Goal: Task Accomplishment & Management: Use online tool/utility

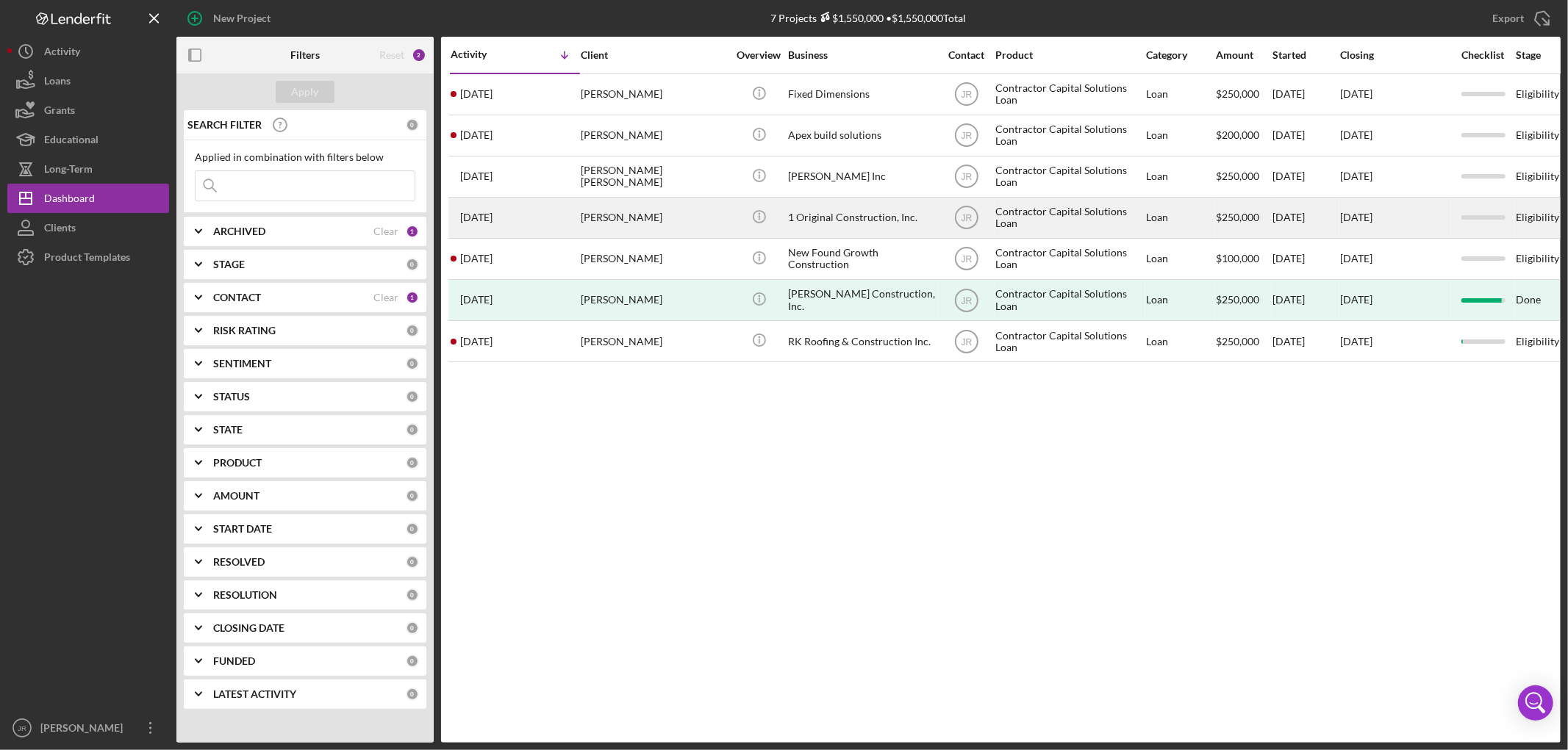
click at [834, 216] on div "1 Original Construction, Inc." at bounding box center [861, 218] width 147 height 39
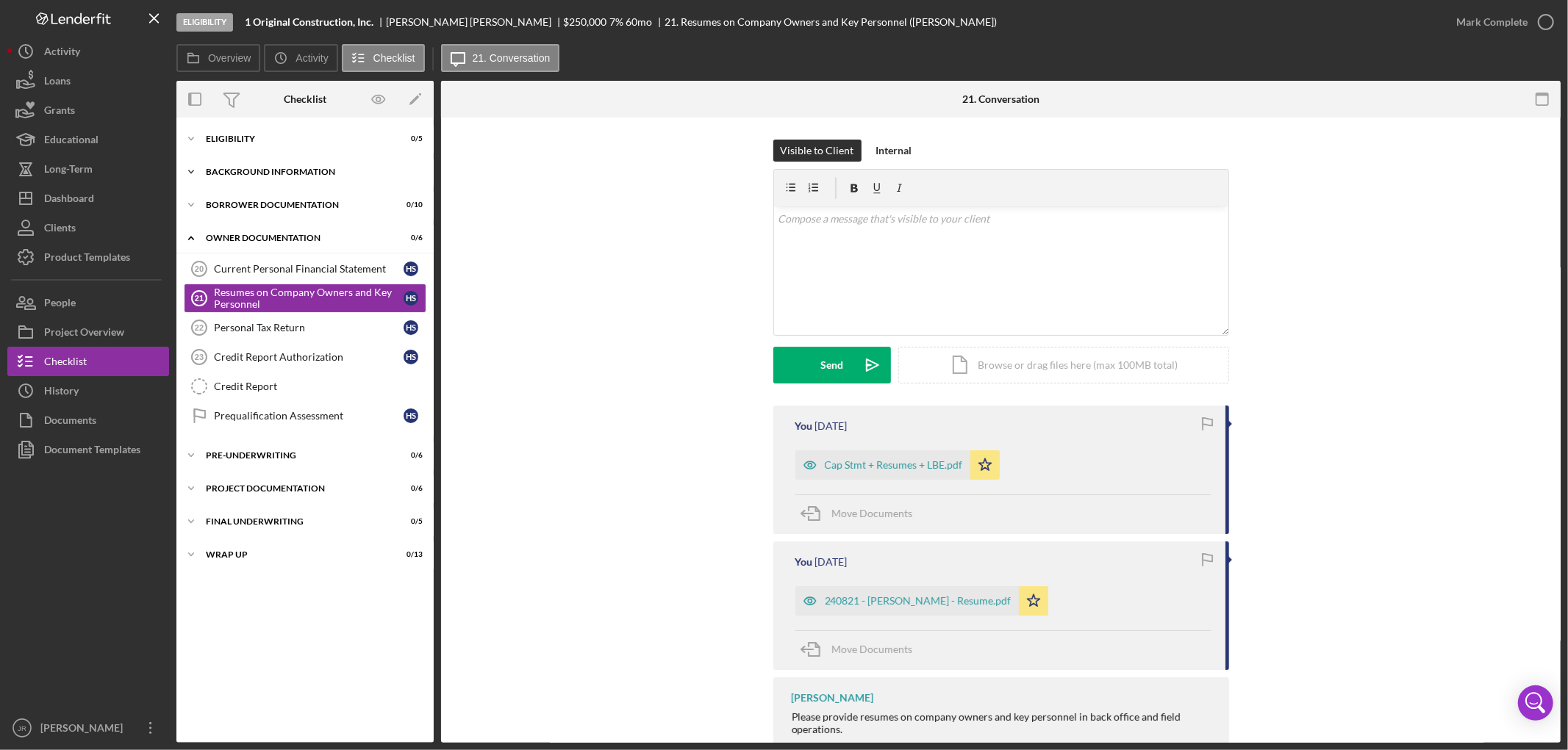
click at [272, 169] on div "Background Information" at bounding box center [310, 172] width 209 height 9
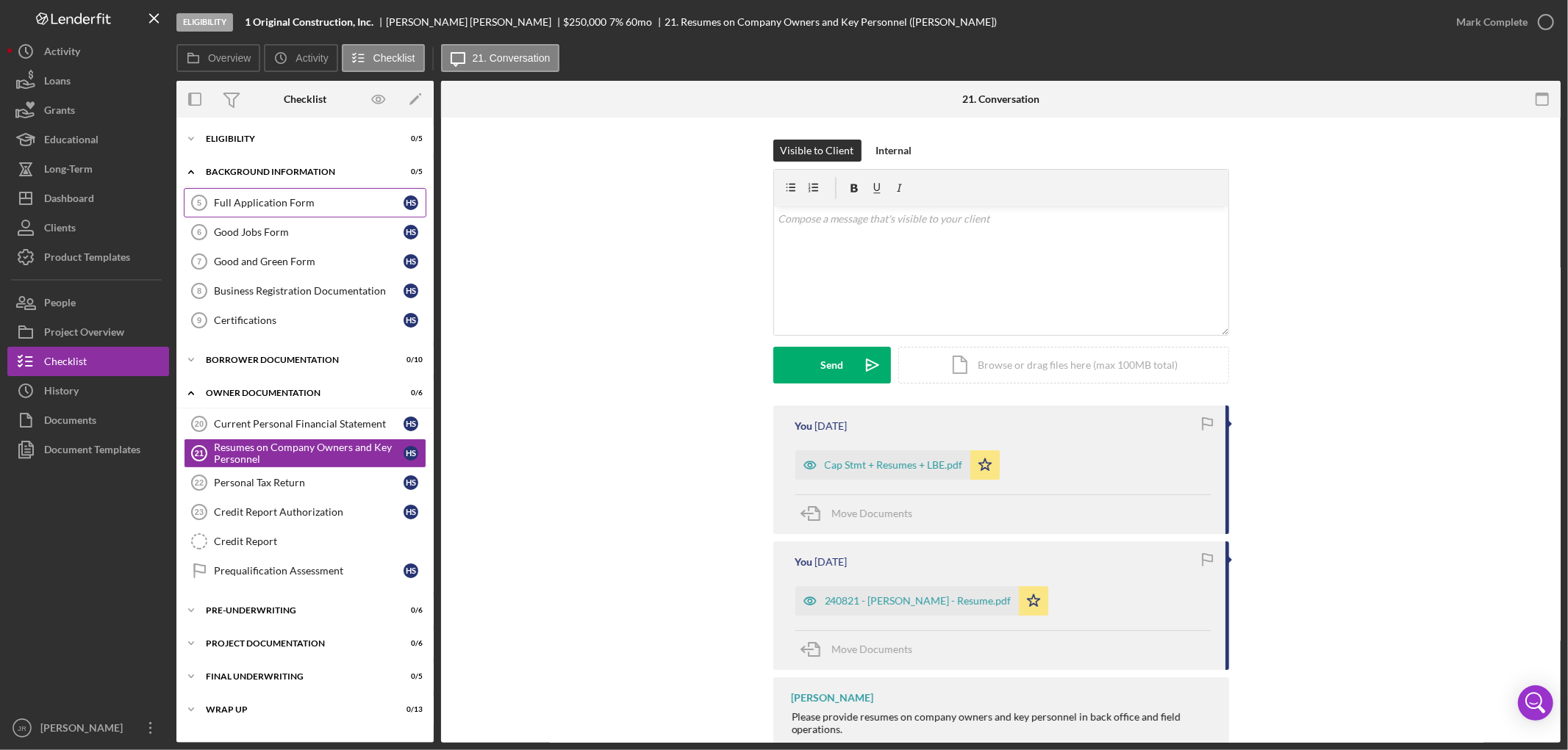
click at [267, 204] on div "Full Application Form" at bounding box center [309, 202] width 190 height 12
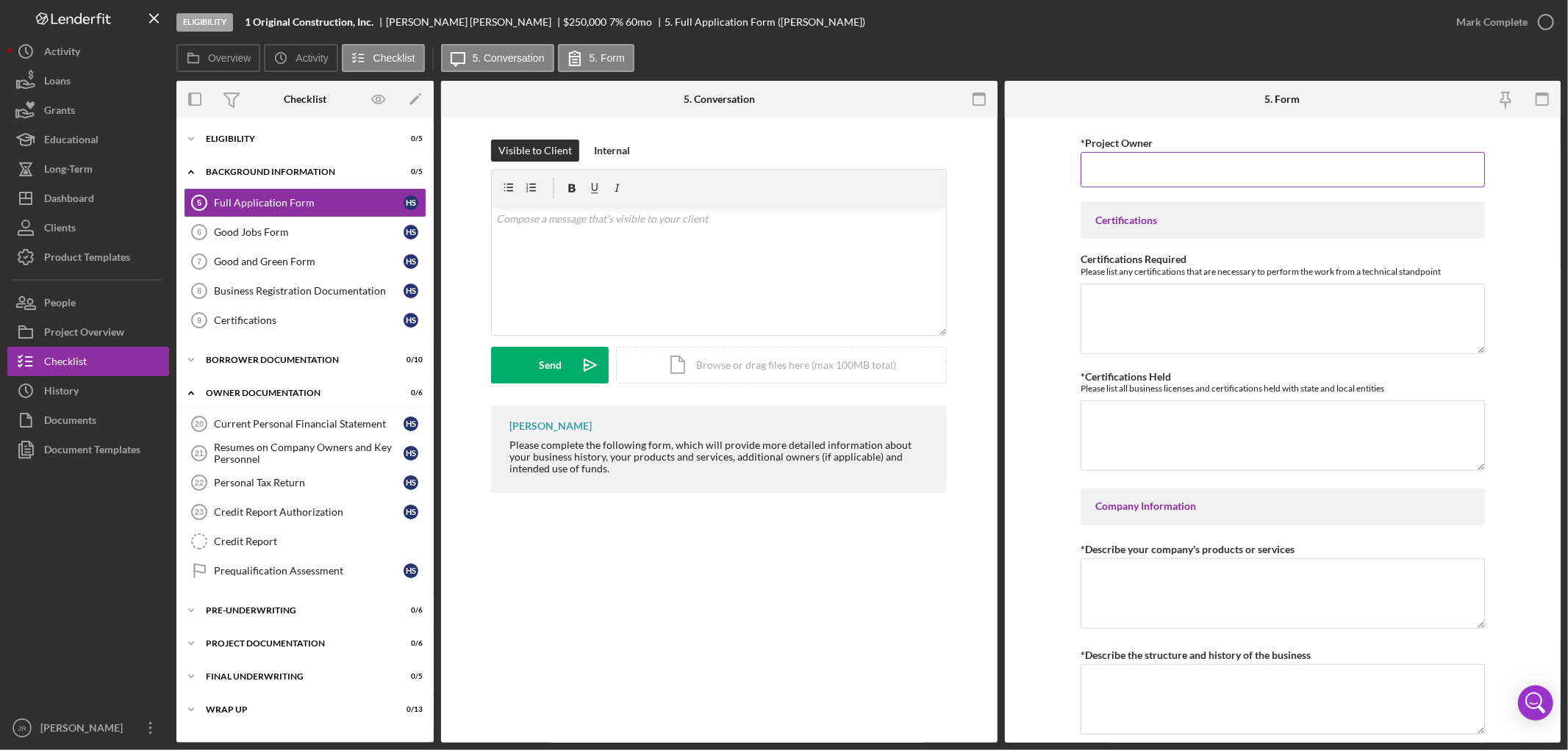
scroll to position [898, 0]
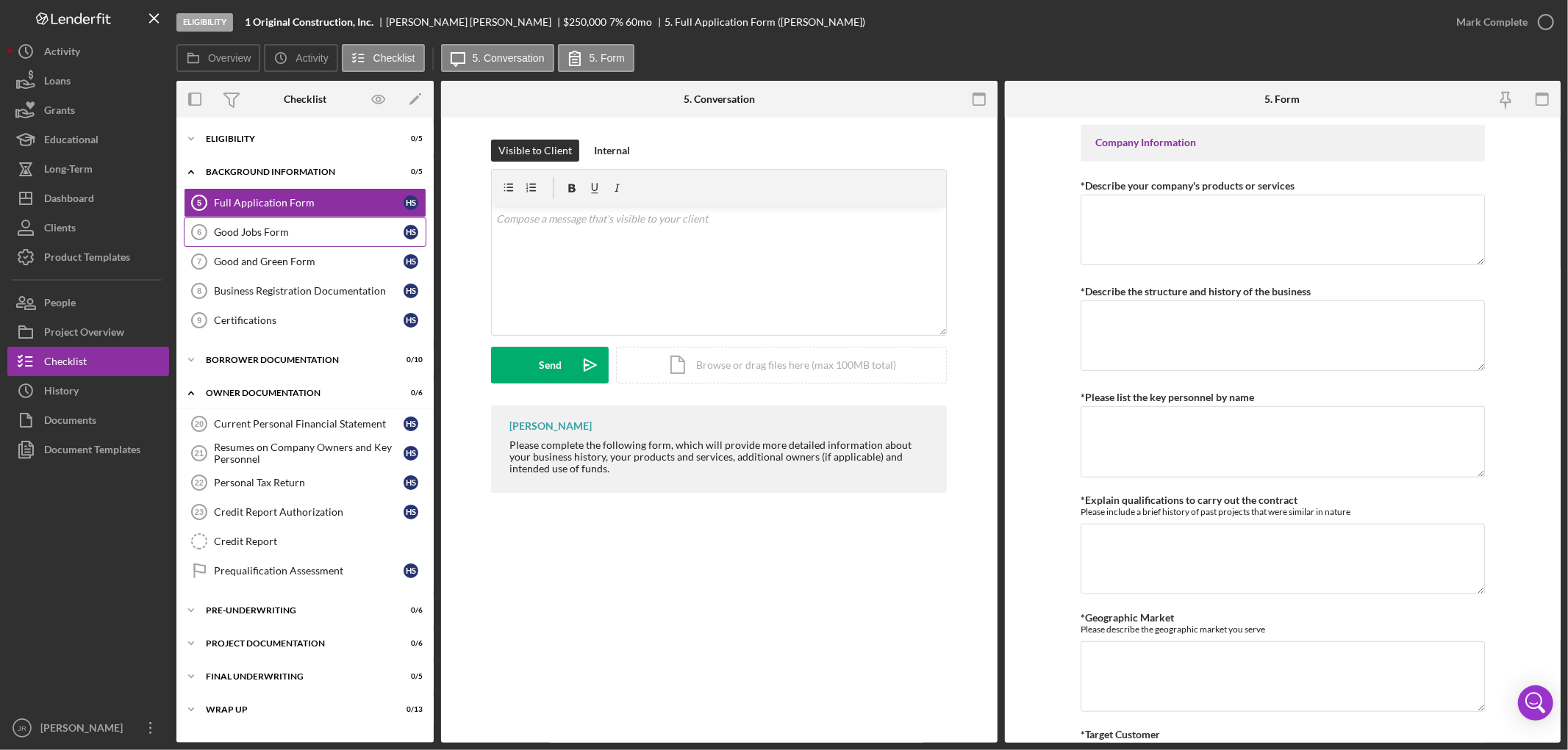
click at [272, 226] on div "Good Jobs Form" at bounding box center [309, 231] width 190 height 12
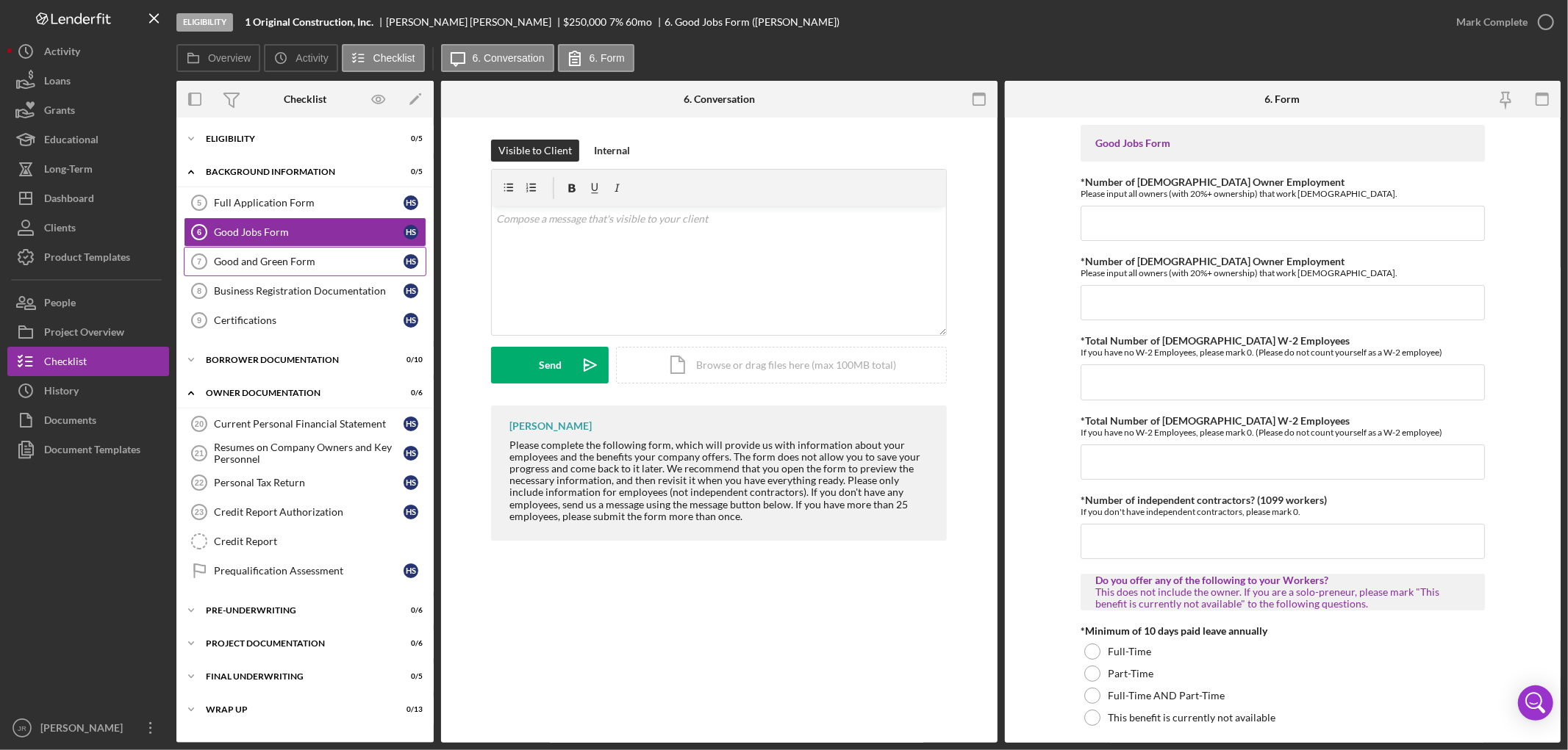
click at [273, 264] on div "Good and Green Form" at bounding box center [309, 261] width 190 height 12
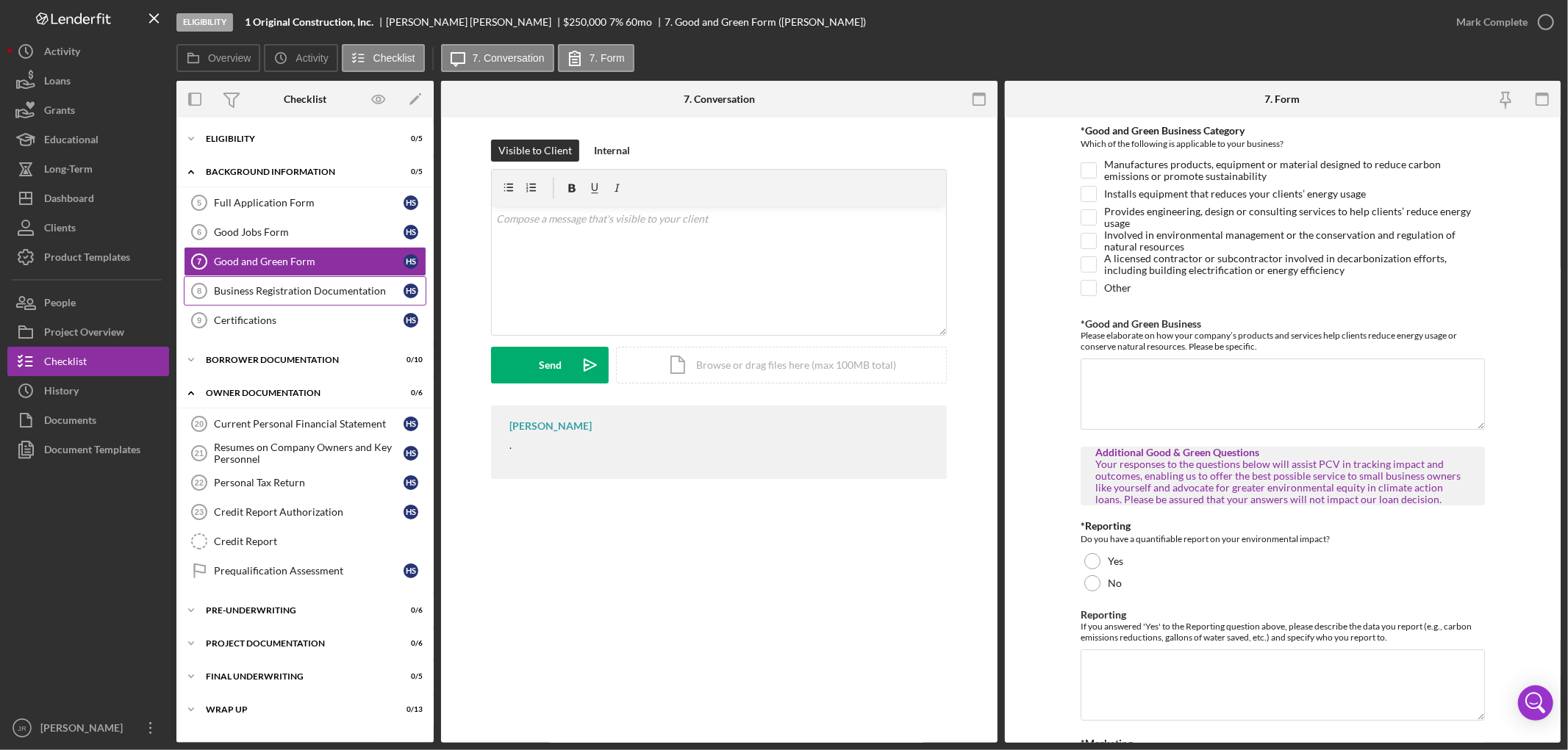
click at [272, 290] on div "Business Registration Documentation" at bounding box center [309, 291] width 190 height 12
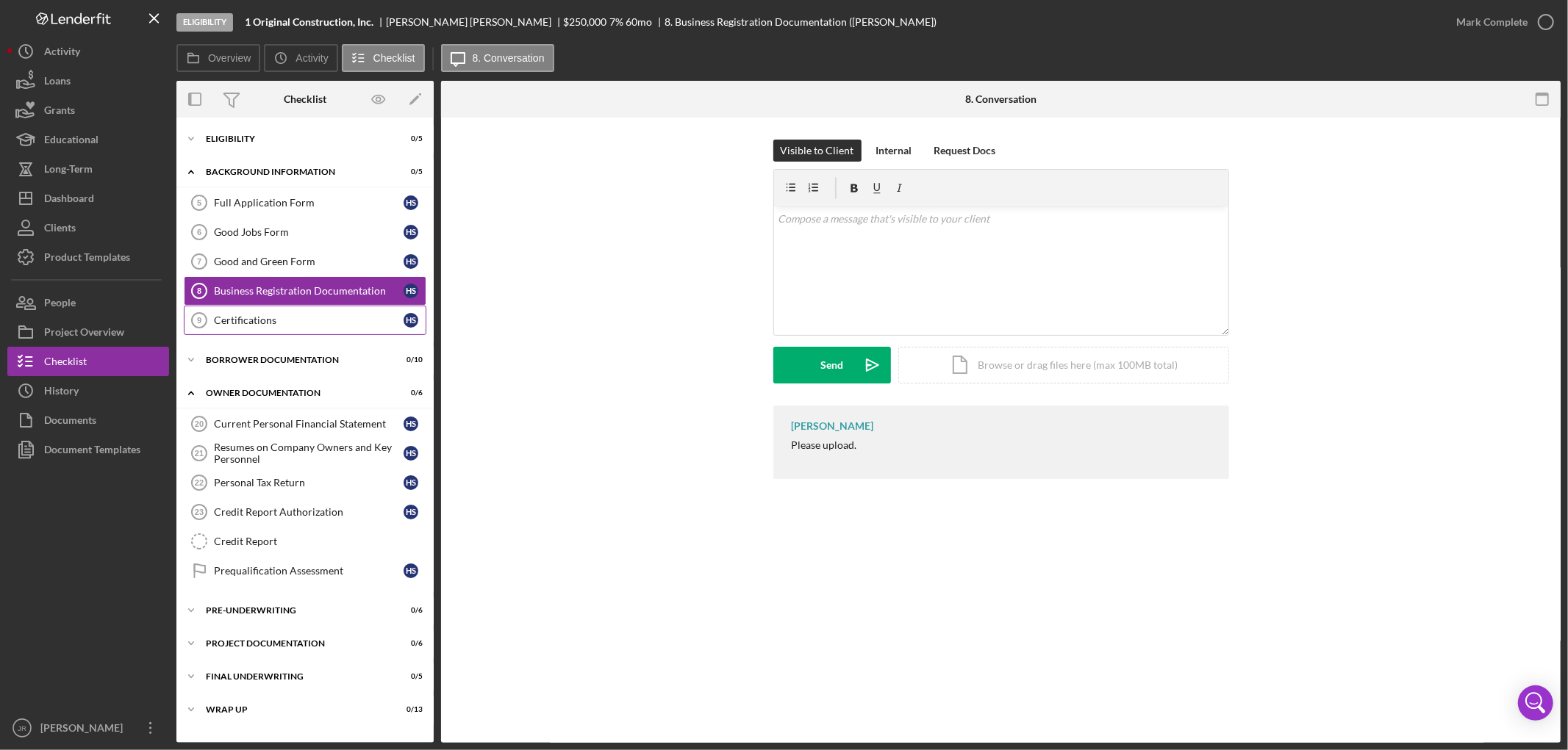
click at [260, 316] on div "Certifications" at bounding box center [309, 320] width 190 height 12
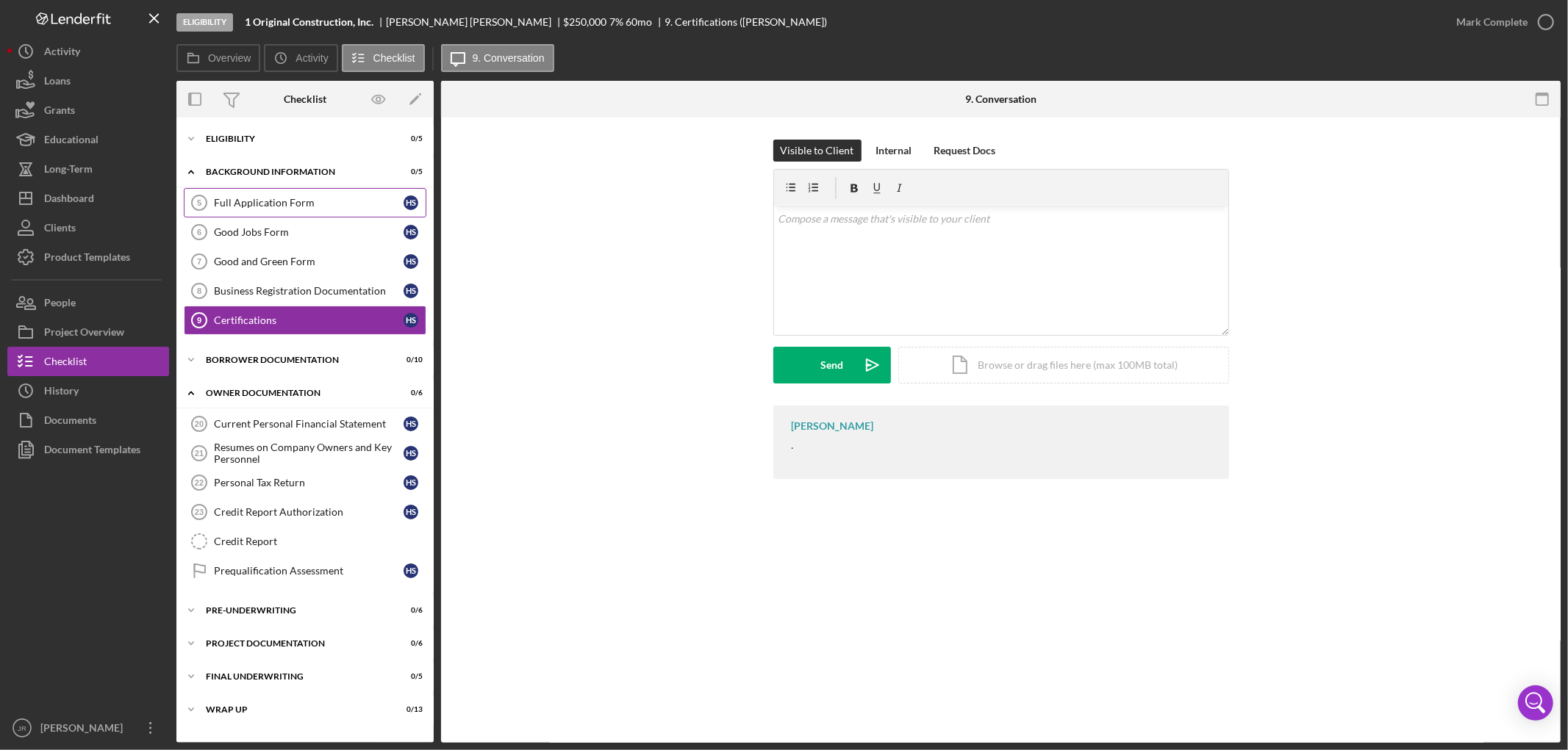
click at [250, 201] on div "Full Application Form" at bounding box center [309, 202] width 190 height 12
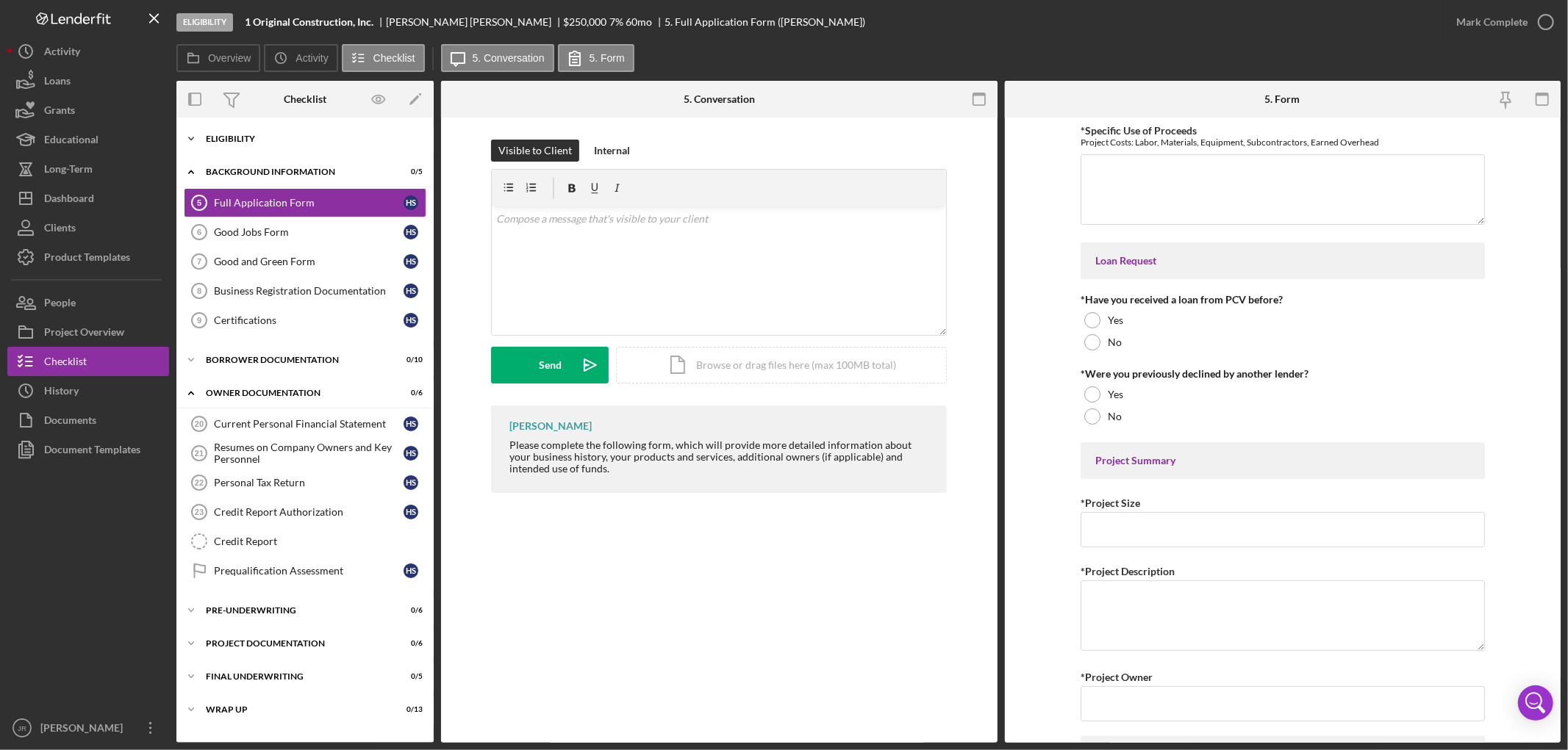
click at [236, 137] on div "Eligibility" at bounding box center [310, 139] width 209 height 9
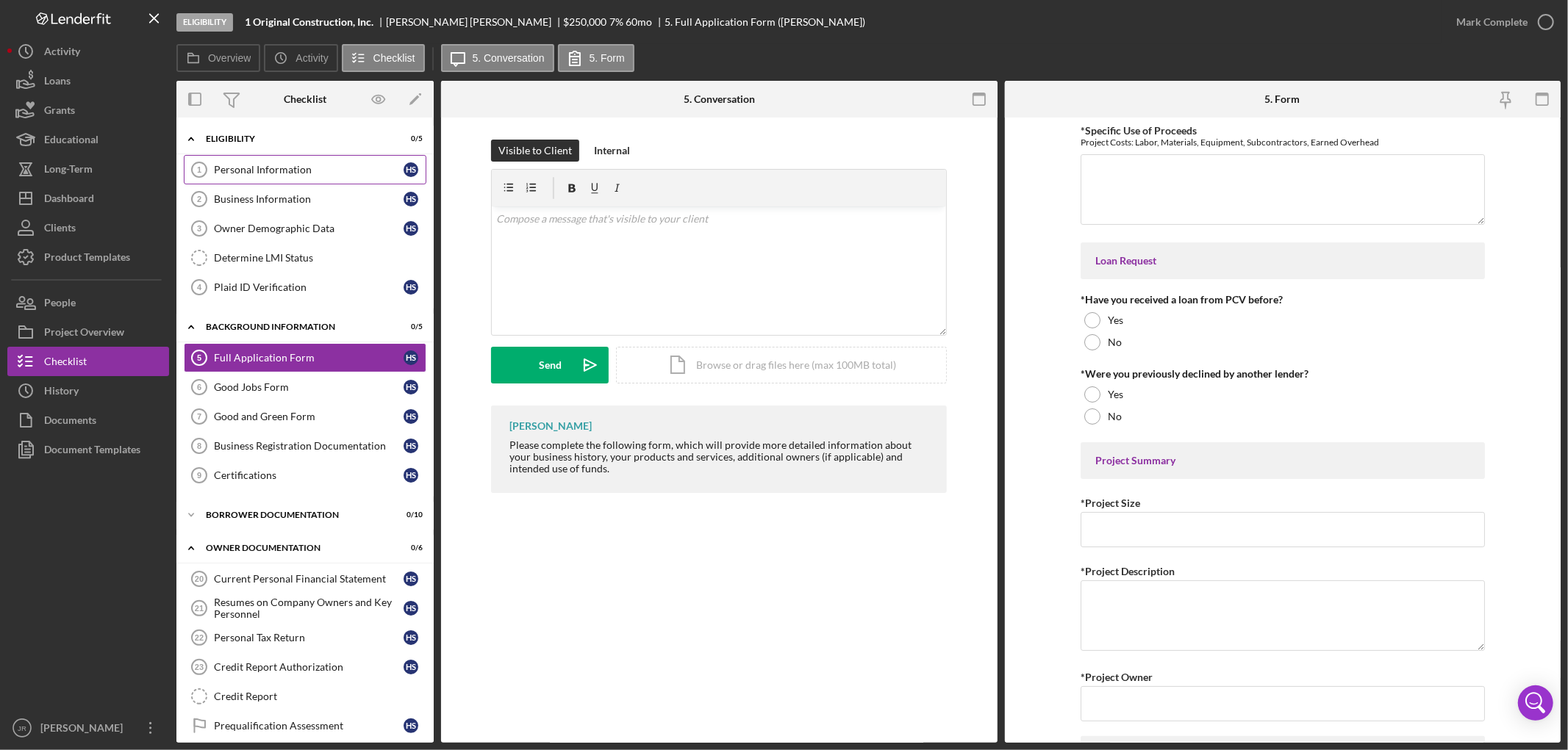
click at [255, 160] on link "Personal Information 1 Personal Information H S" at bounding box center [305, 169] width 243 height 29
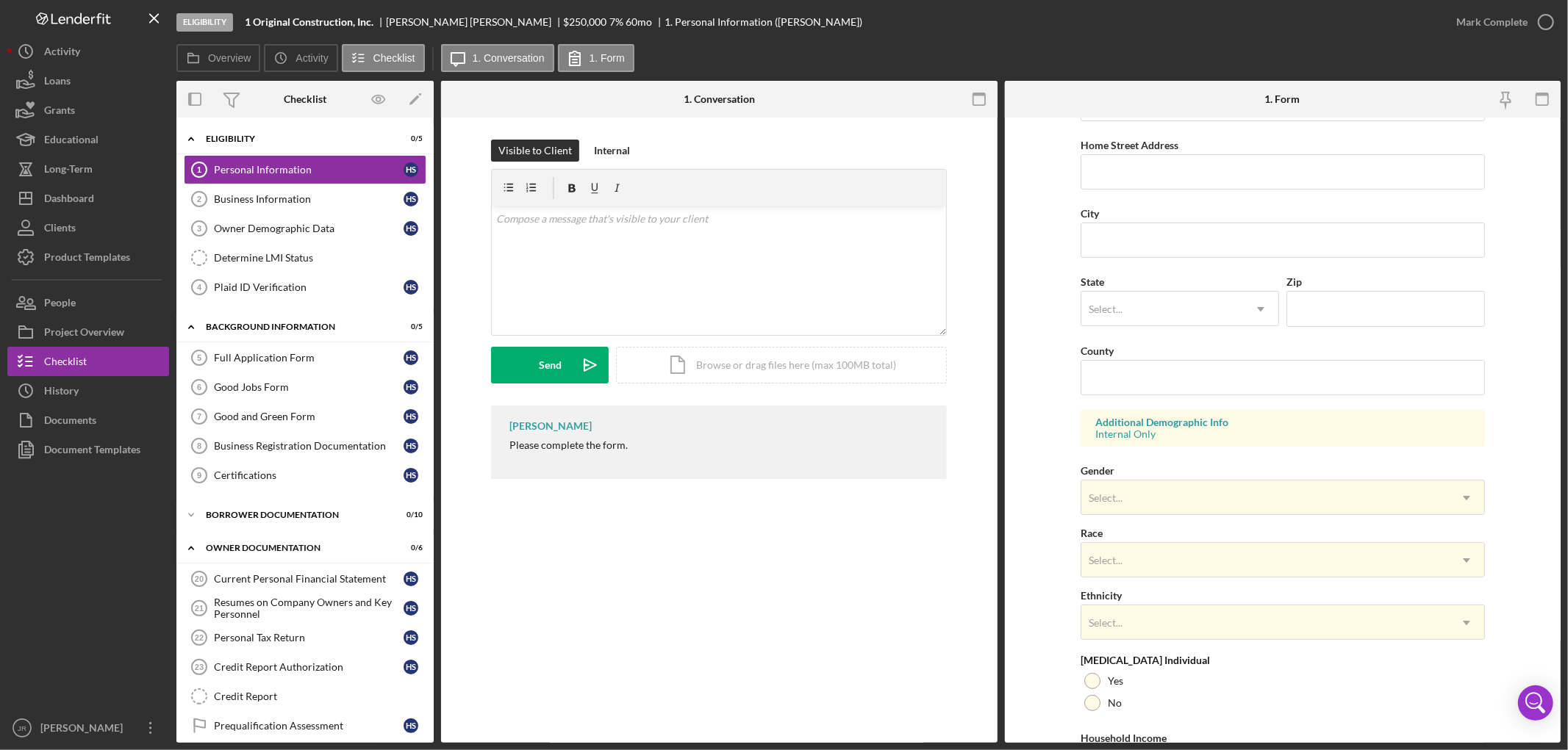
scroll to position [357, 0]
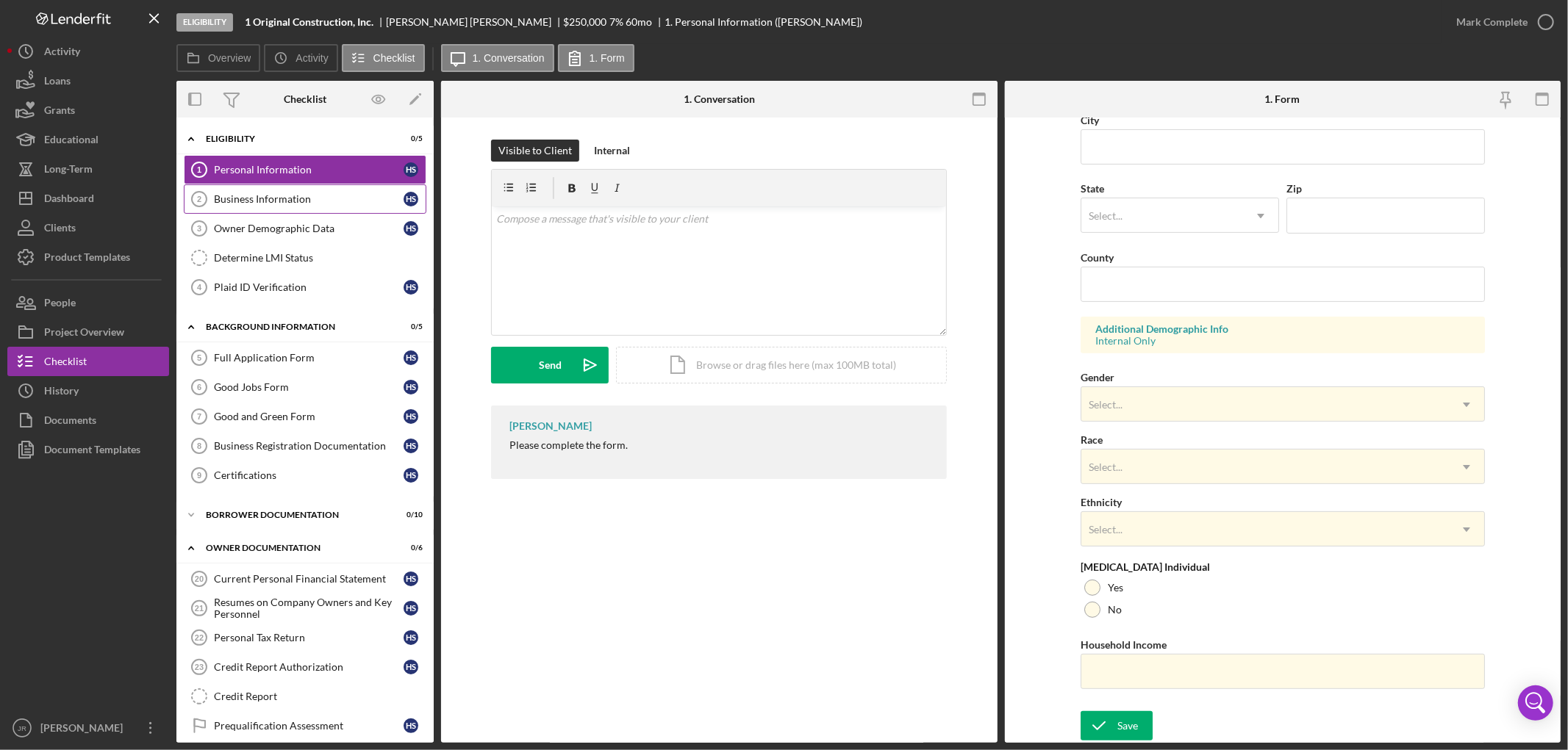
click at [247, 192] on link "Business Information 2 Business Information H S" at bounding box center [305, 199] width 243 height 29
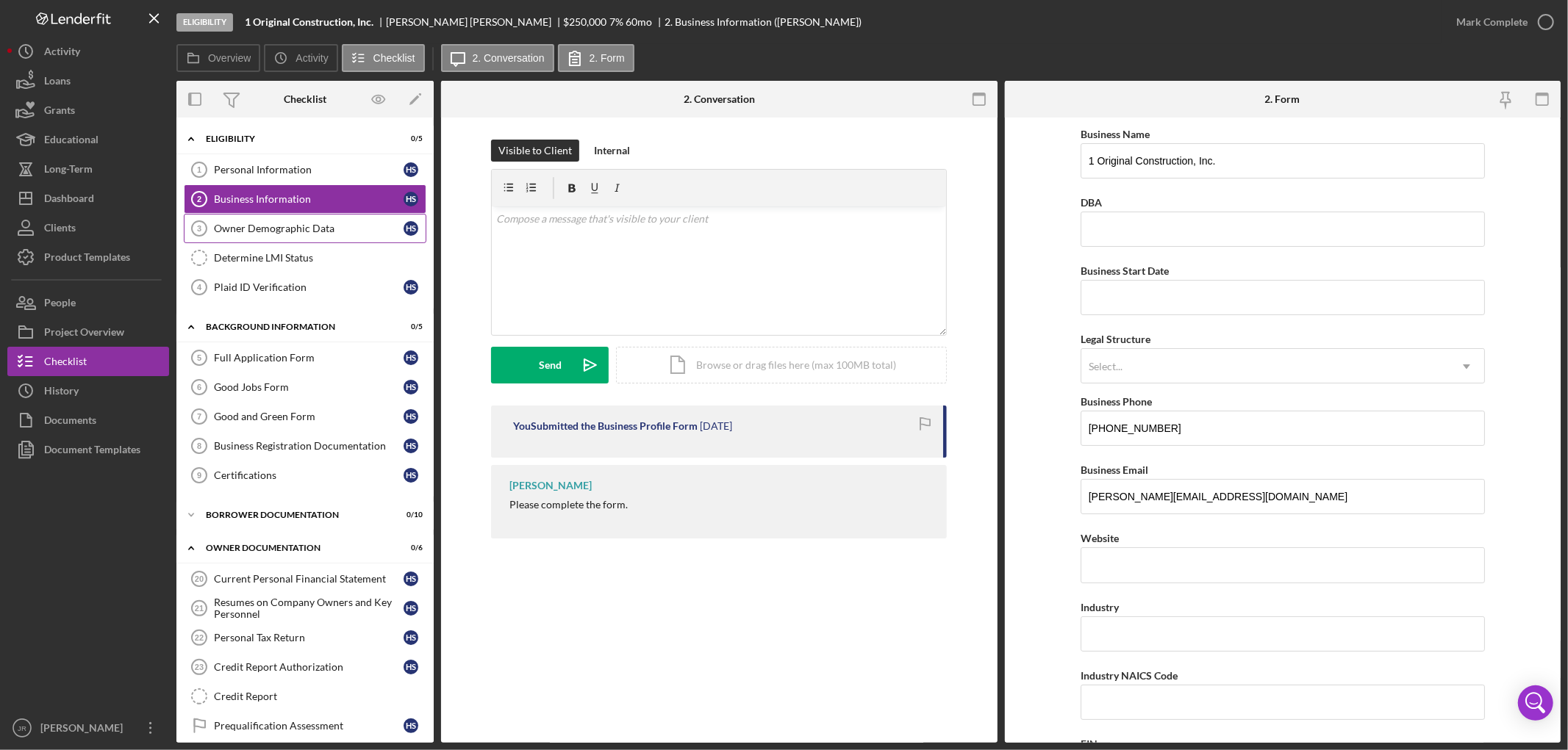
click at [260, 222] on link "Owner Demographic Data 3 Owner Demographic Data H S" at bounding box center [305, 228] width 243 height 29
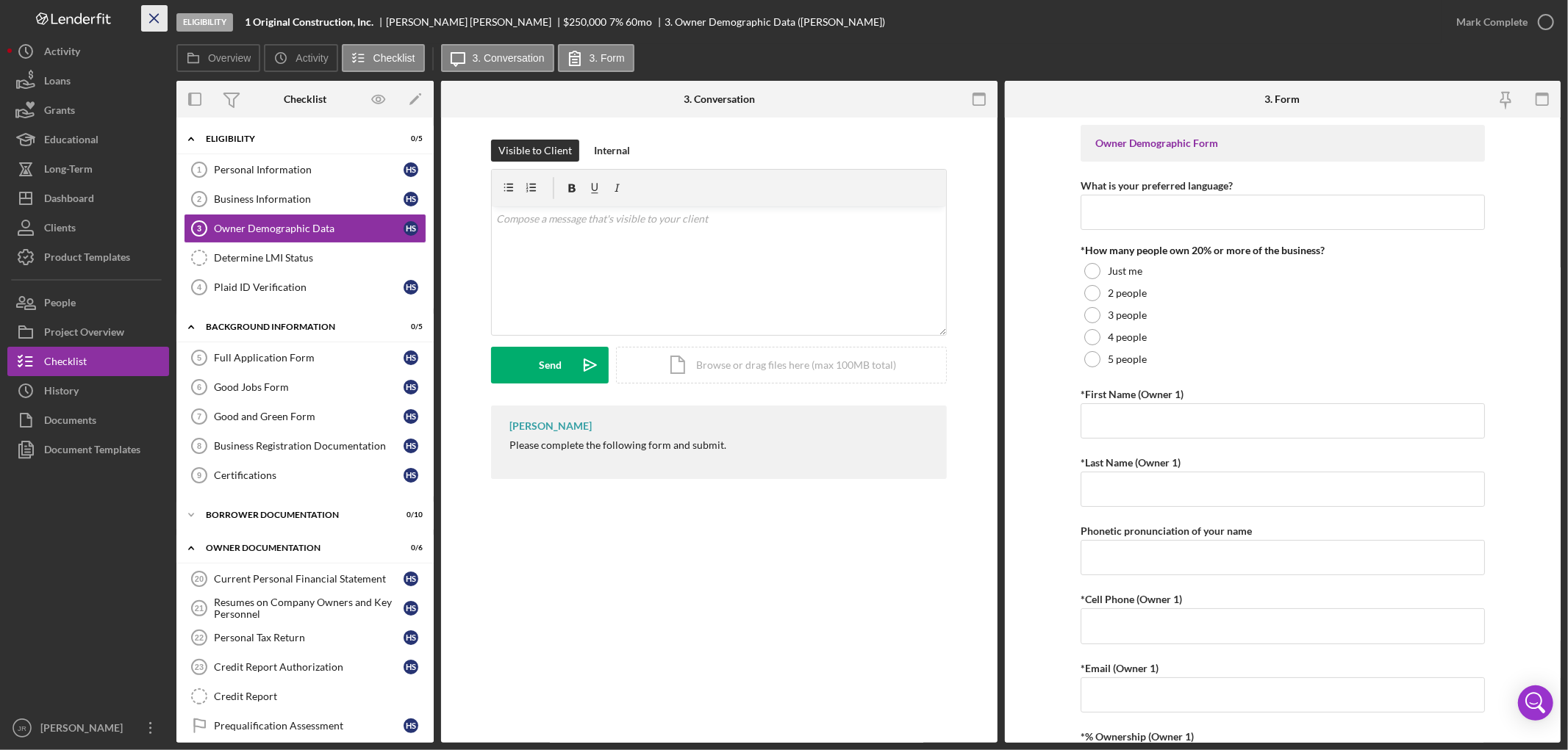
click at [158, 12] on icon "Icon/Menu Close" at bounding box center [154, 18] width 33 height 33
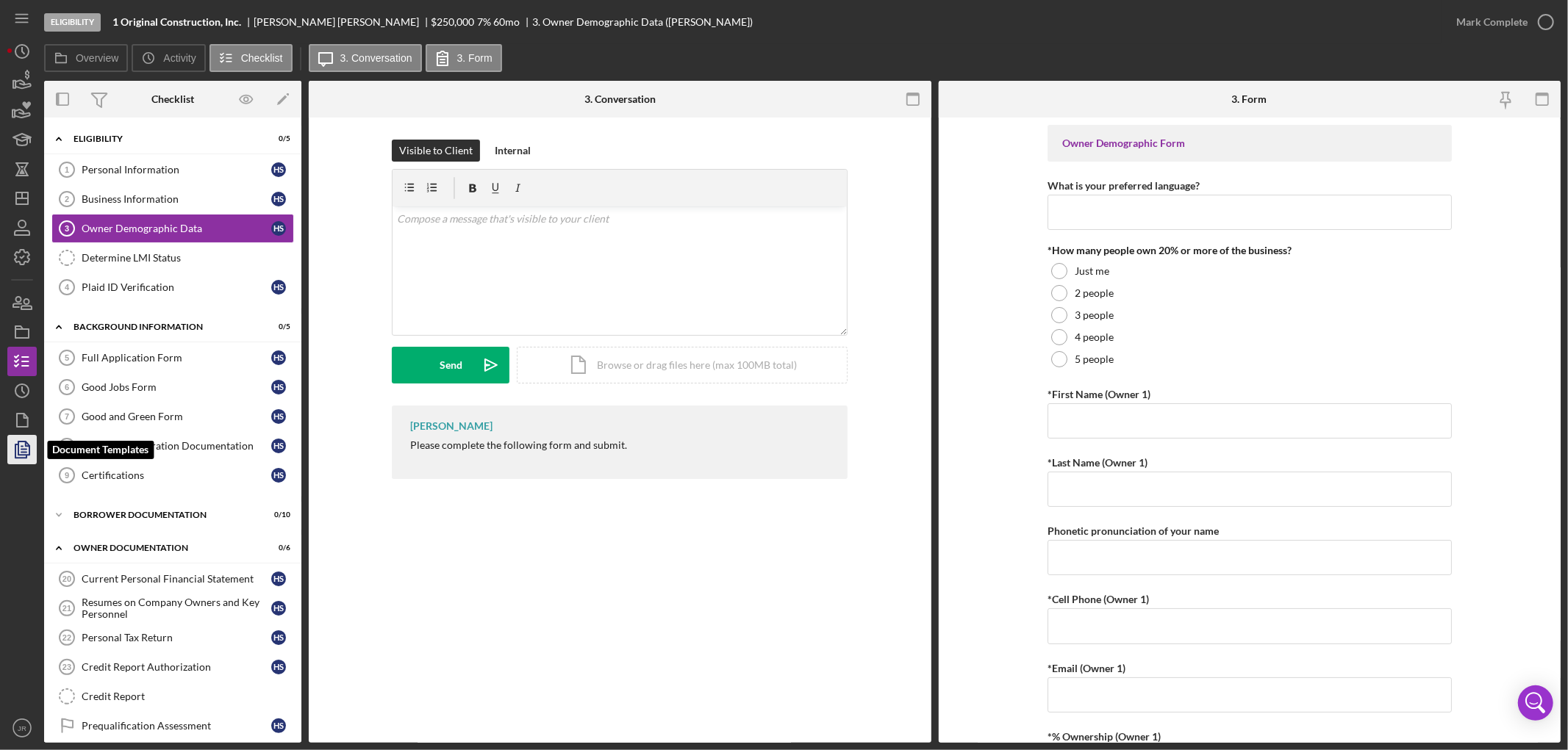
click at [23, 453] on icon "button" at bounding box center [21, 449] width 36 height 36
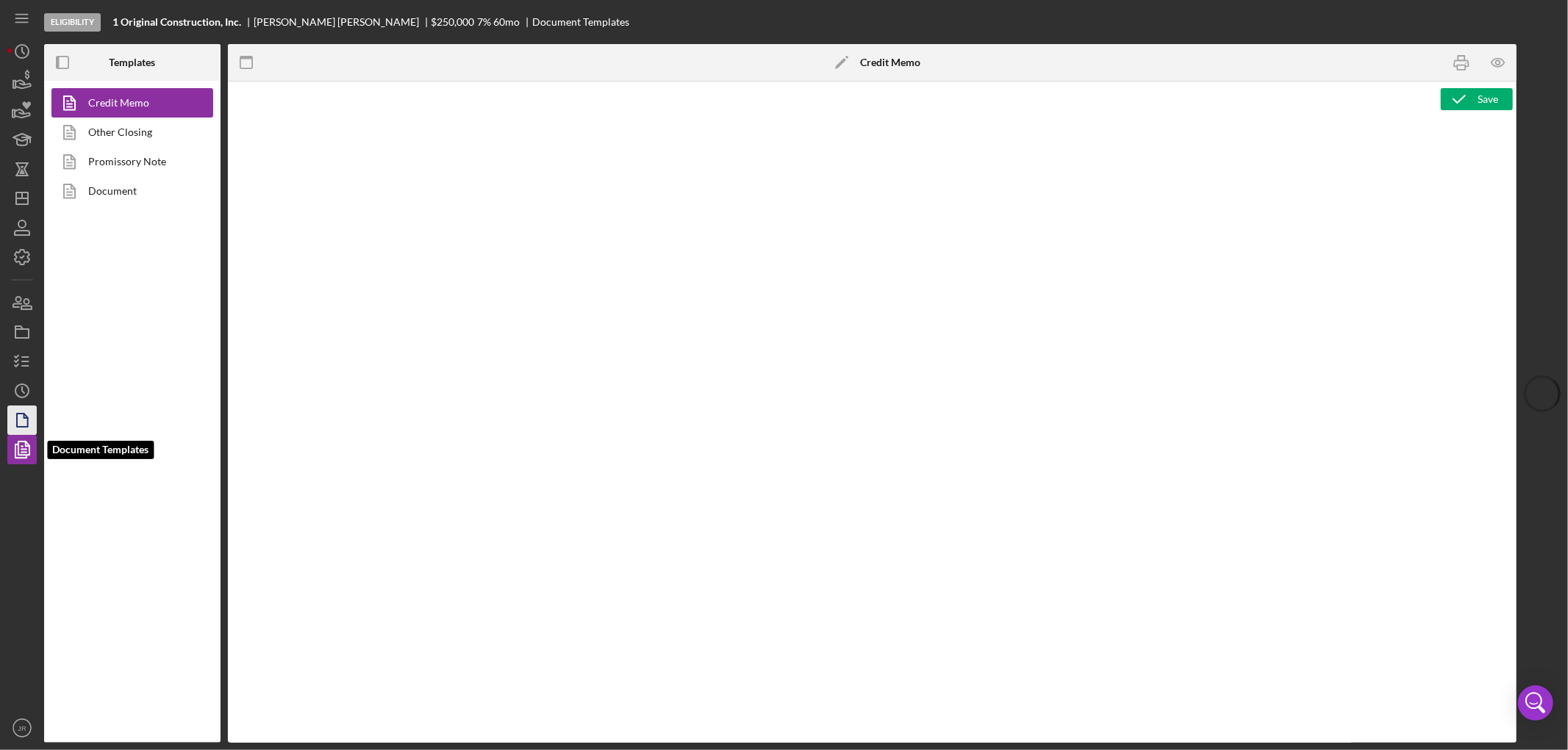
type textarea "<p style="margin: 0 27.1pt 18.8pt 0; text-indent: 0; line-height: 107%; text-al…"
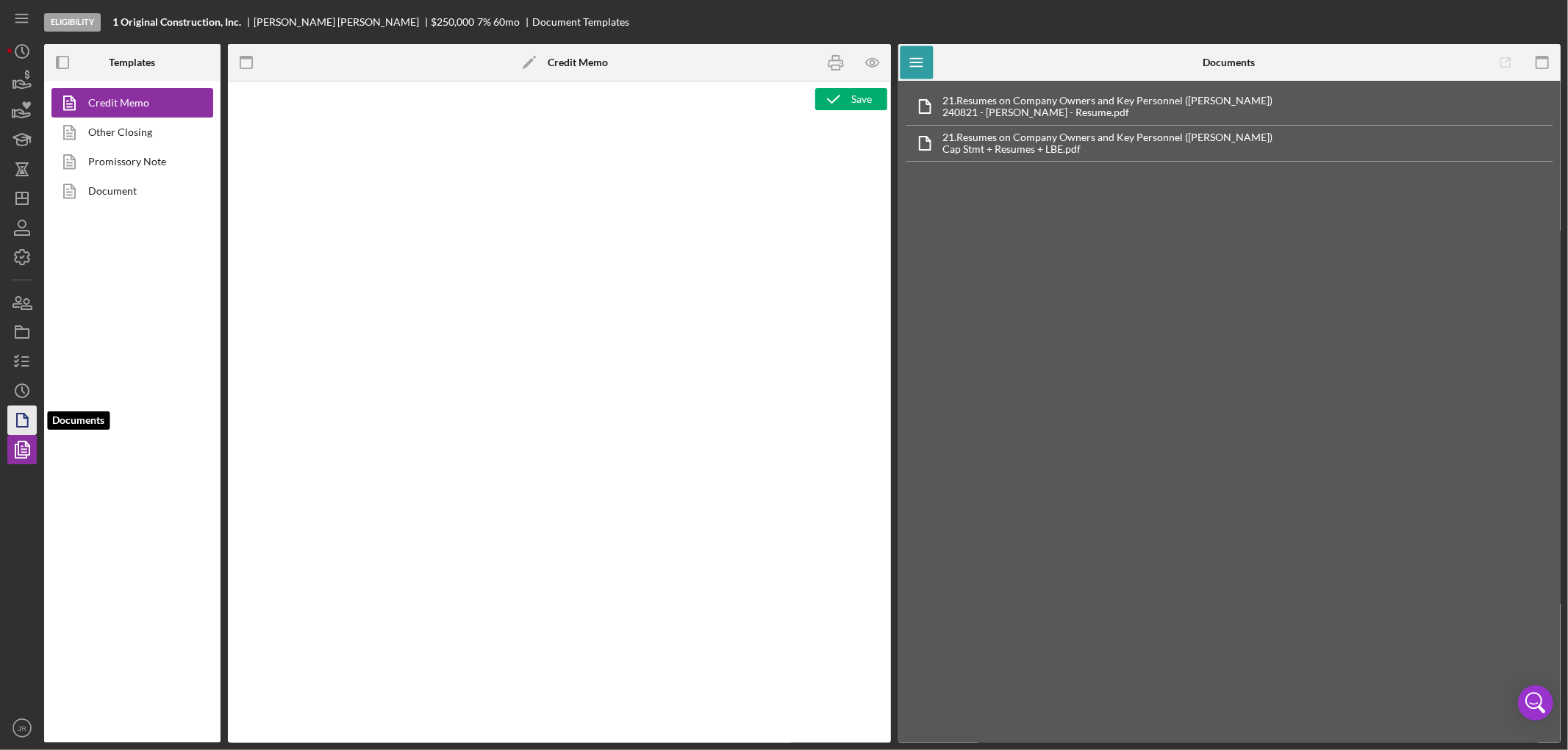
click at [17, 420] on polygon "button" at bounding box center [22, 420] width 11 height 13
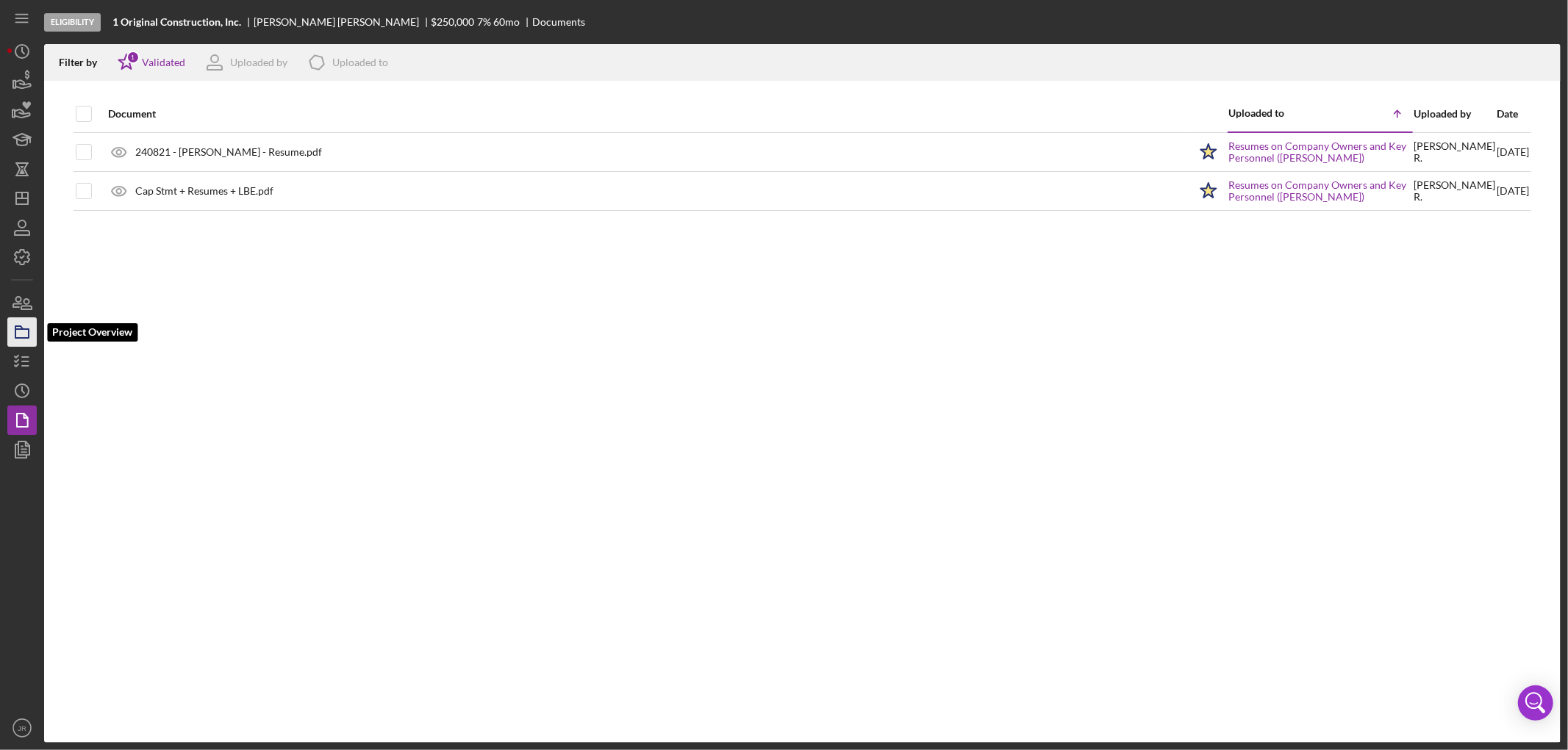
click at [19, 334] on icon "button" at bounding box center [21, 332] width 36 height 36
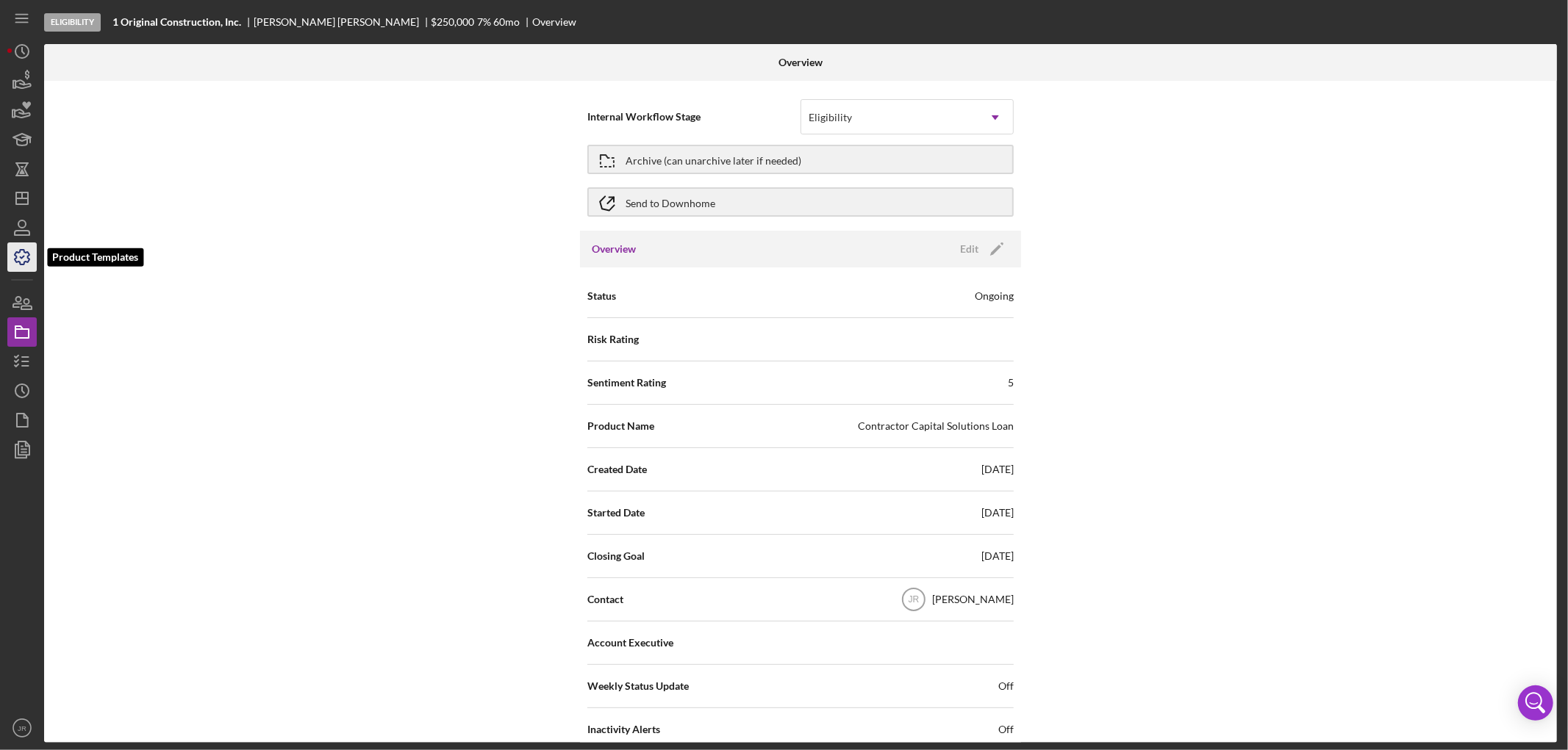
click at [27, 257] on icon "button" at bounding box center [22, 257] width 15 height 15
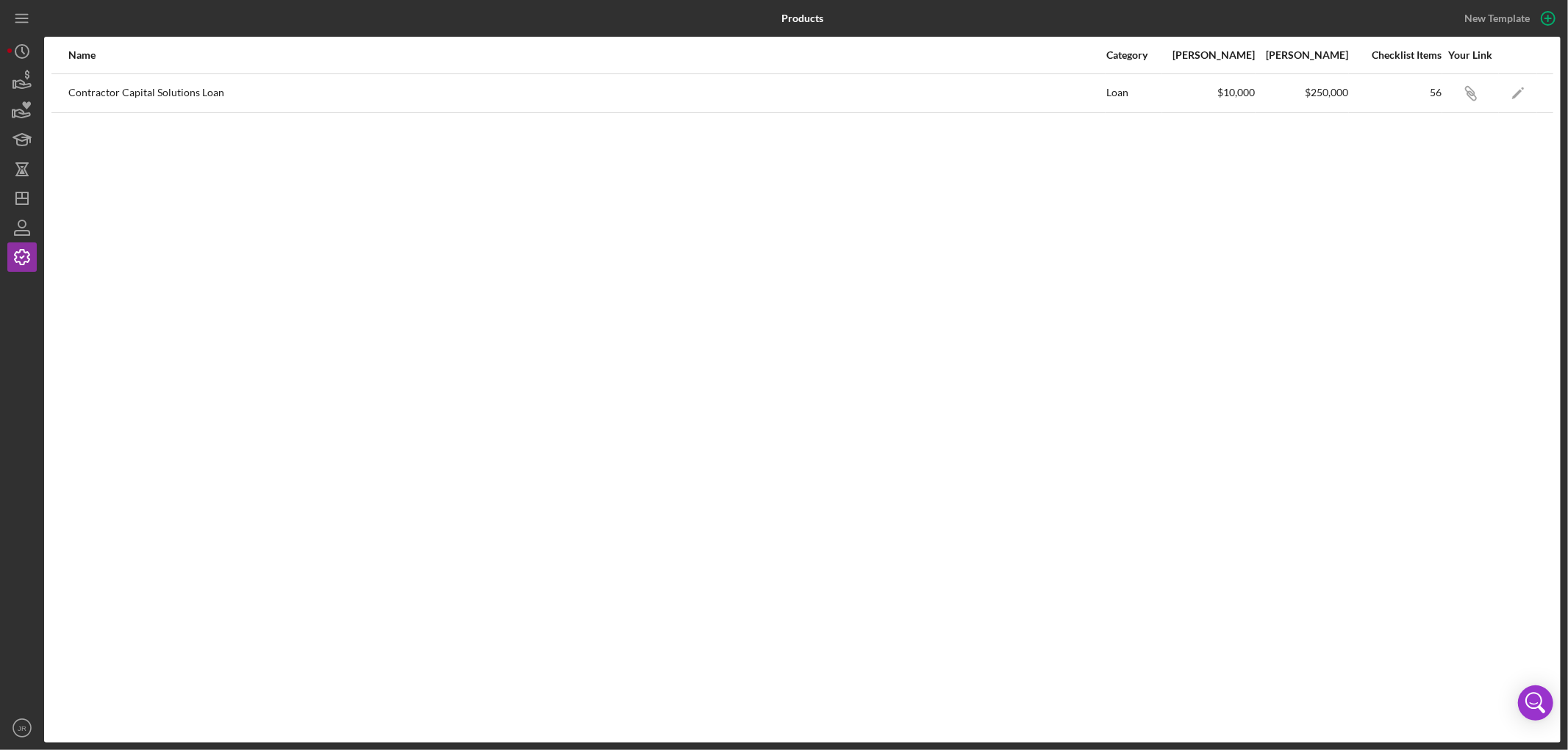
click at [756, 285] on div "Name Category Min Amount Max Amount Checklist Items Your Link Contractor Capita…" at bounding box center [803, 389] width 1517 height 706
click at [1515, 98] on icon "Icon/Edit" at bounding box center [1517, 92] width 33 height 33
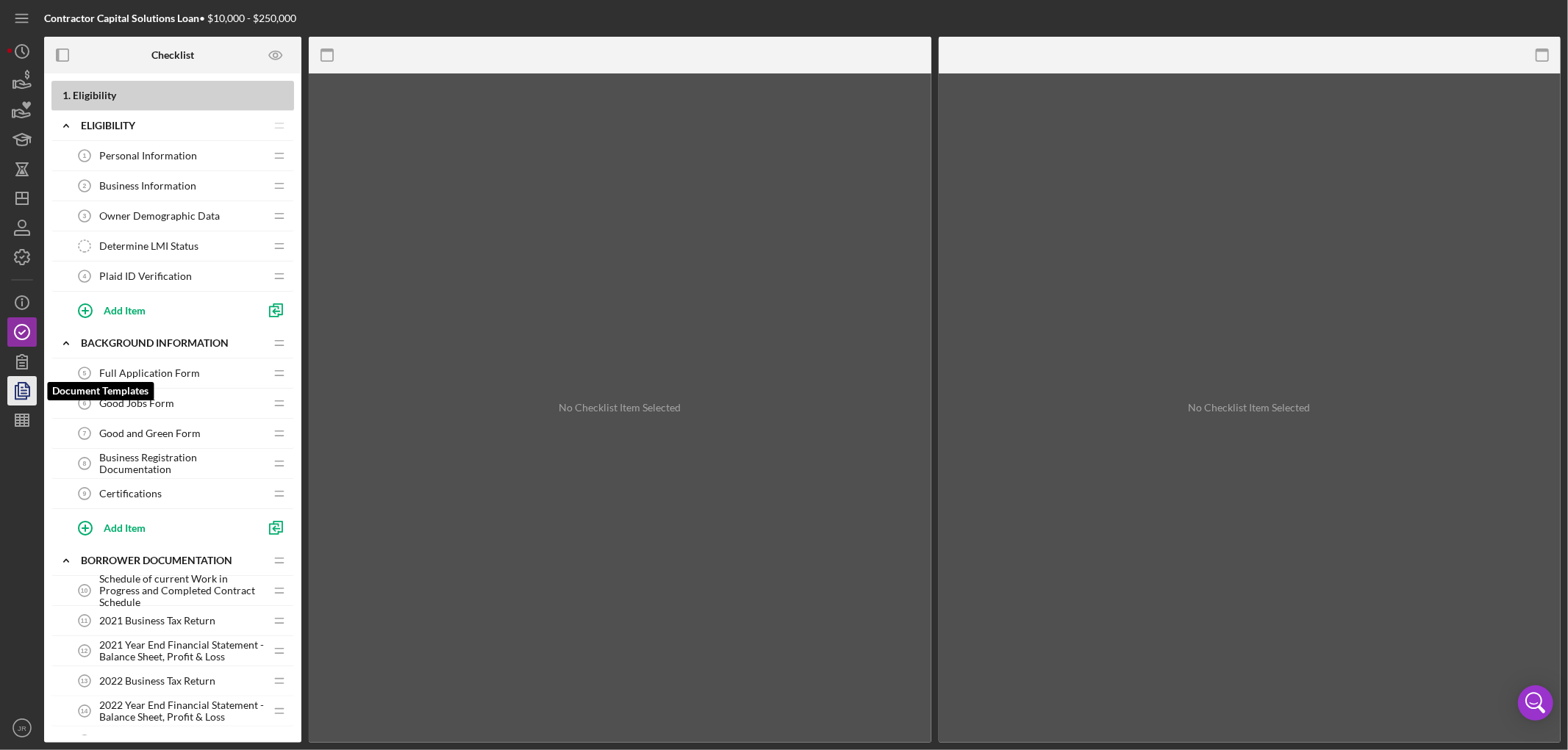
click at [17, 389] on icon "button" at bounding box center [21, 390] width 36 height 36
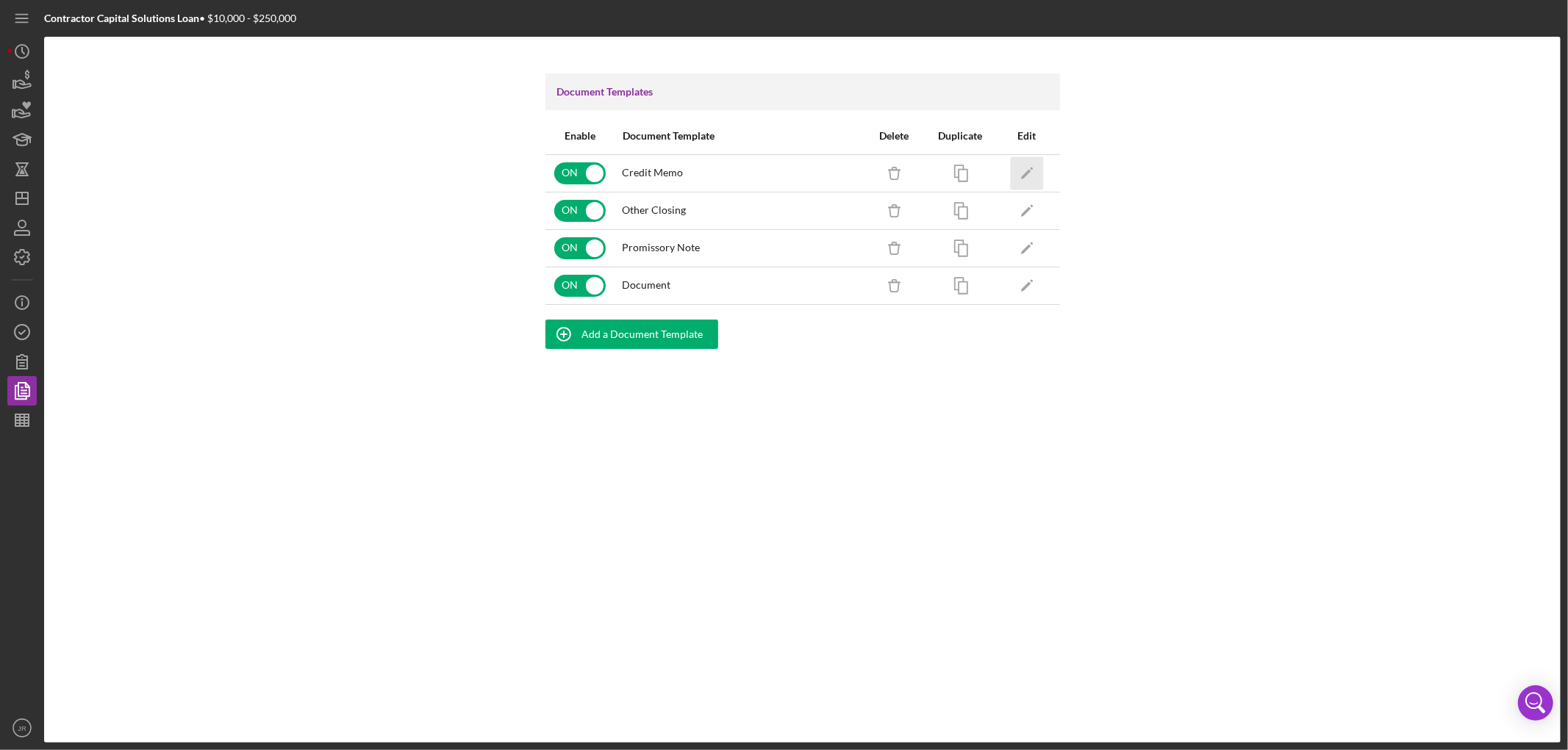
click at [1024, 174] on icon "Icon/Edit" at bounding box center [1026, 173] width 33 height 33
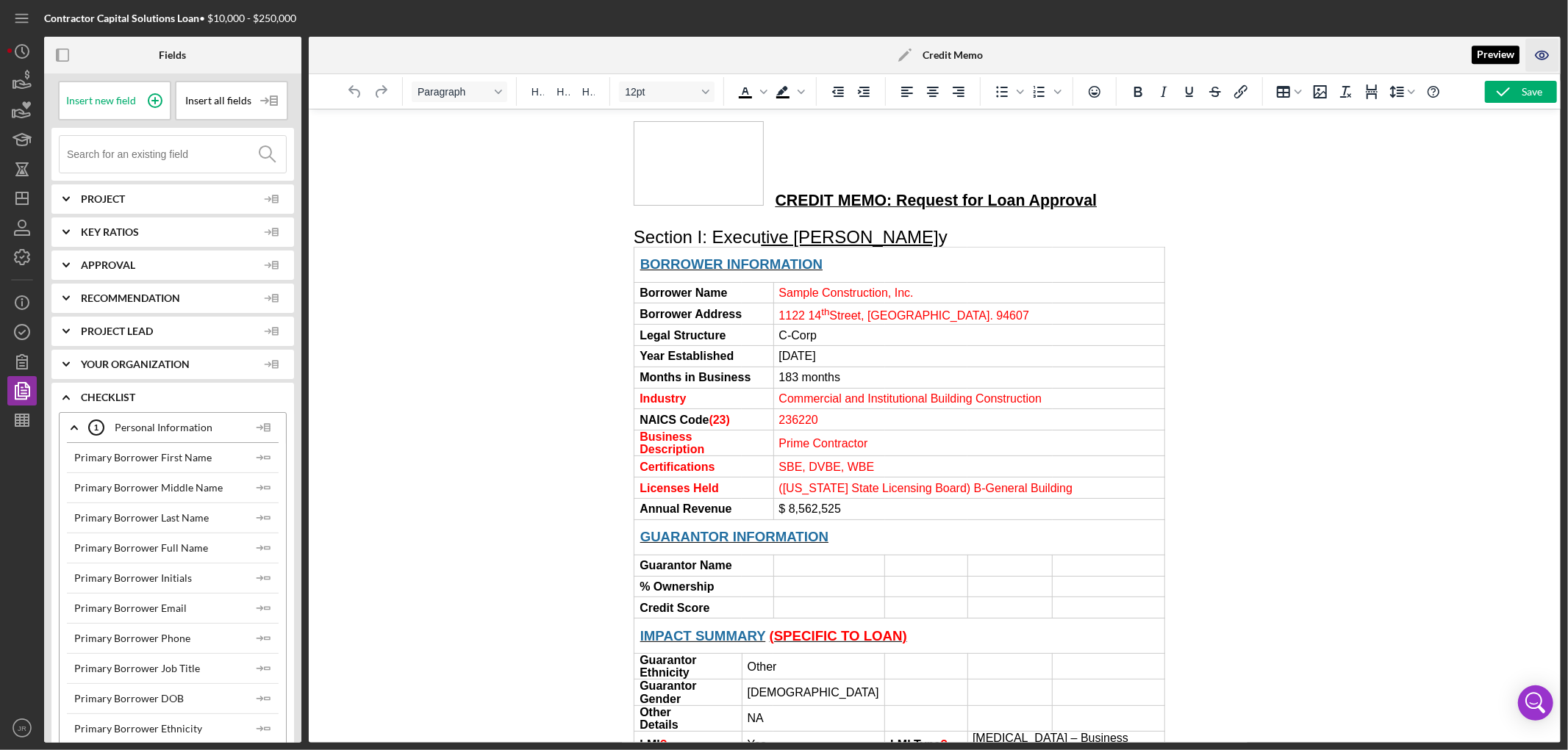
click at [1542, 53] on icon "button" at bounding box center [1541, 55] width 4 height 4
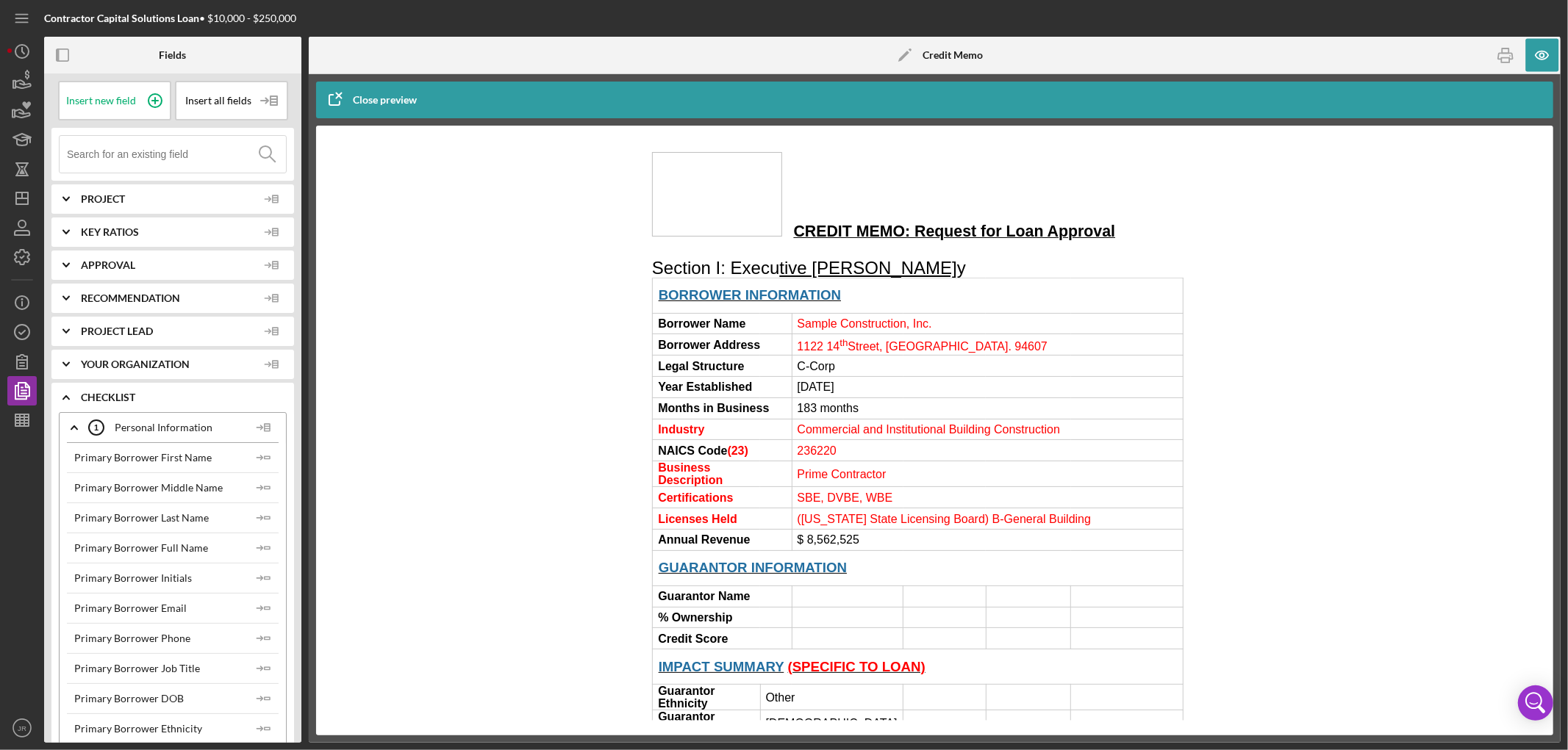
click at [367, 97] on div "Close preview" at bounding box center [385, 99] width 64 height 29
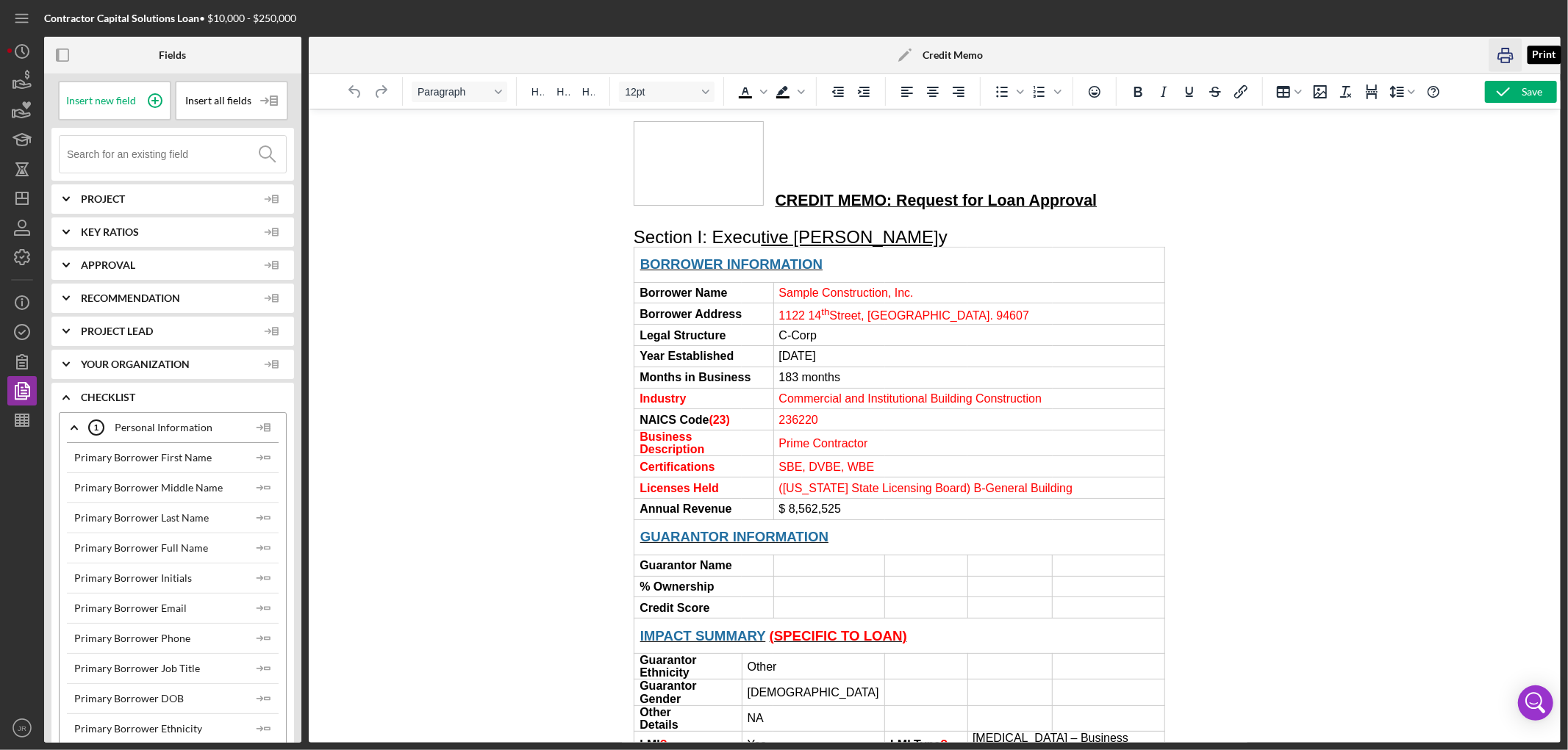
click at [1502, 57] on icon "button" at bounding box center [1505, 55] width 33 height 33
click at [434, 423] on div at bounding box center [934, 426] width 1251 height 634
drag, startPoint x: 1230, startPoint y: 238, endPoint x: 1016, endPoint y: 512, distance: 347.7
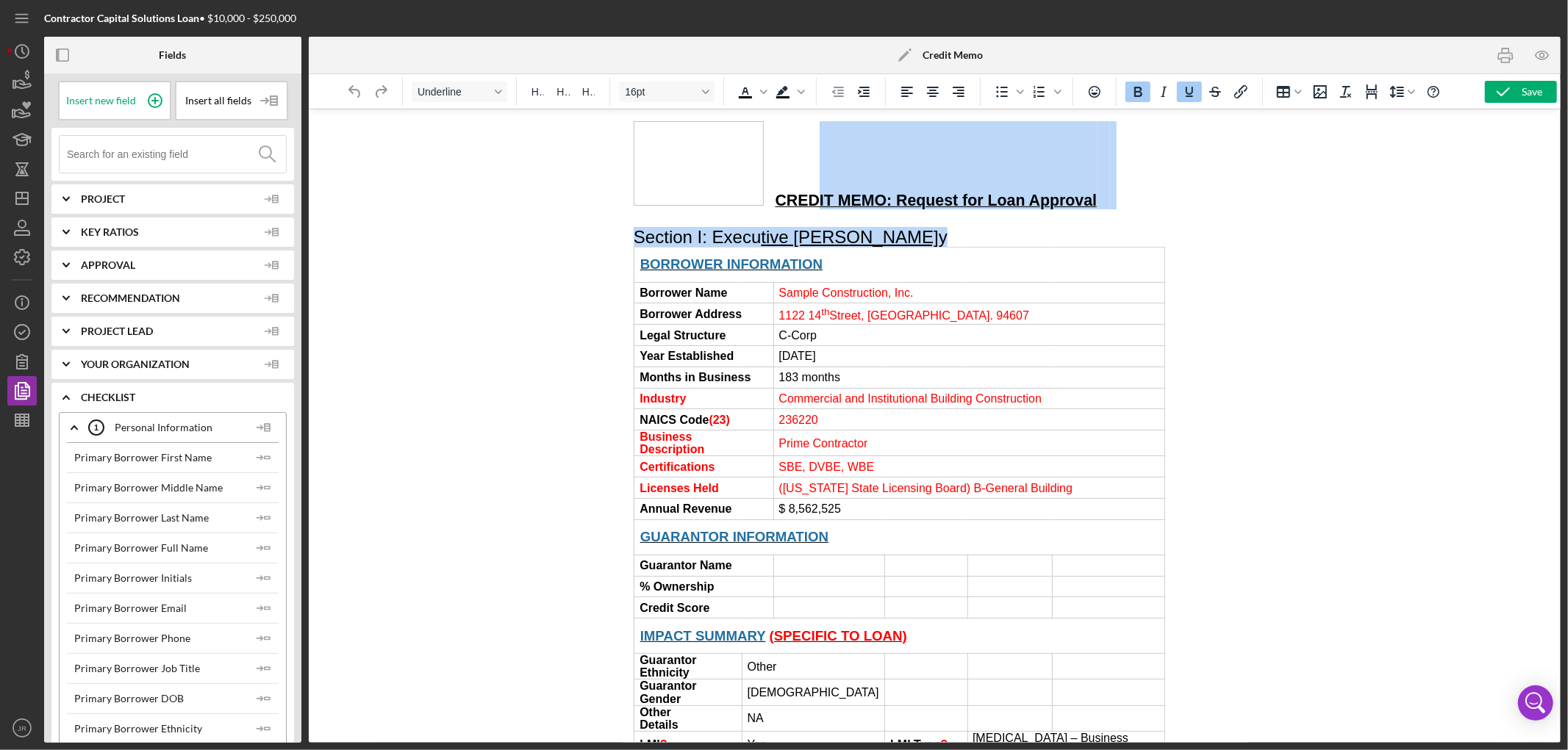
drag, startPoint x: 819, startPoint y: 136, endPoint x: 1232, endPoint y: 660, distance: 667.2
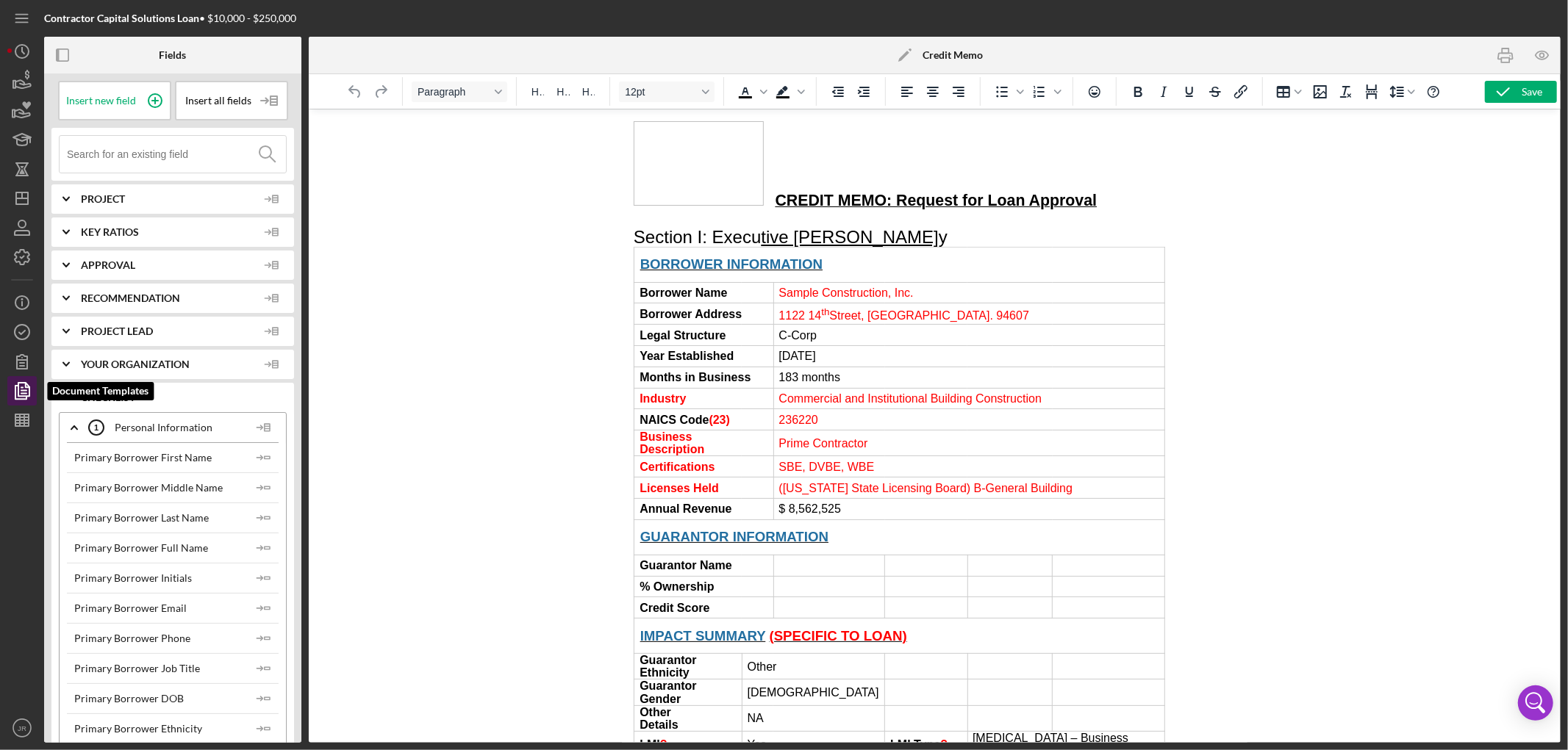
click at [26, 389] on icon "button" at bounding box center [21, 390] width 36 height 36
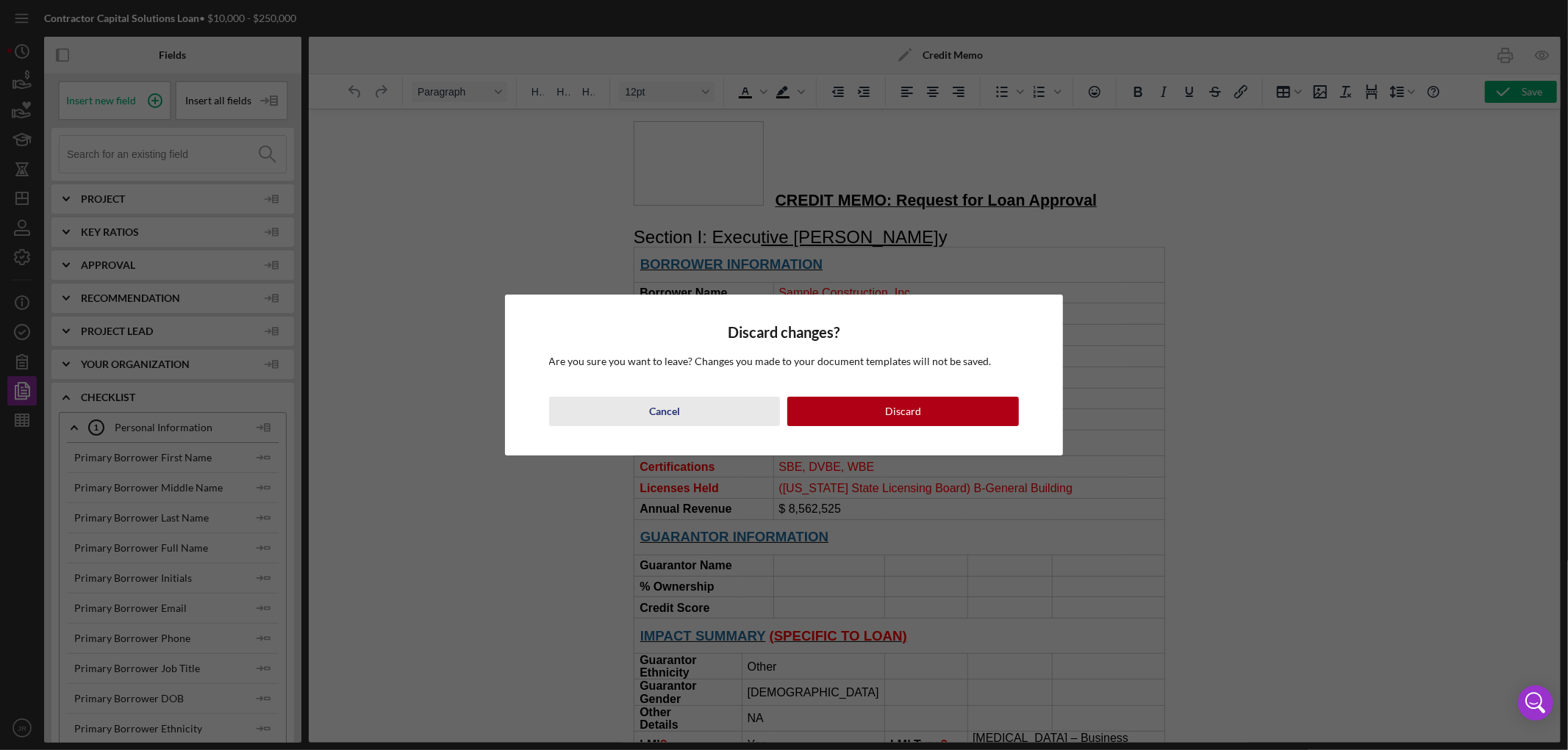
drag, startPoint x: 697, startPoint y: 412, endPoint x: 59, endPoint y: 307, distance: 646.6
click at [697, 412] on button "Cancel" at bounding box center [664, 411] width 231 height 29
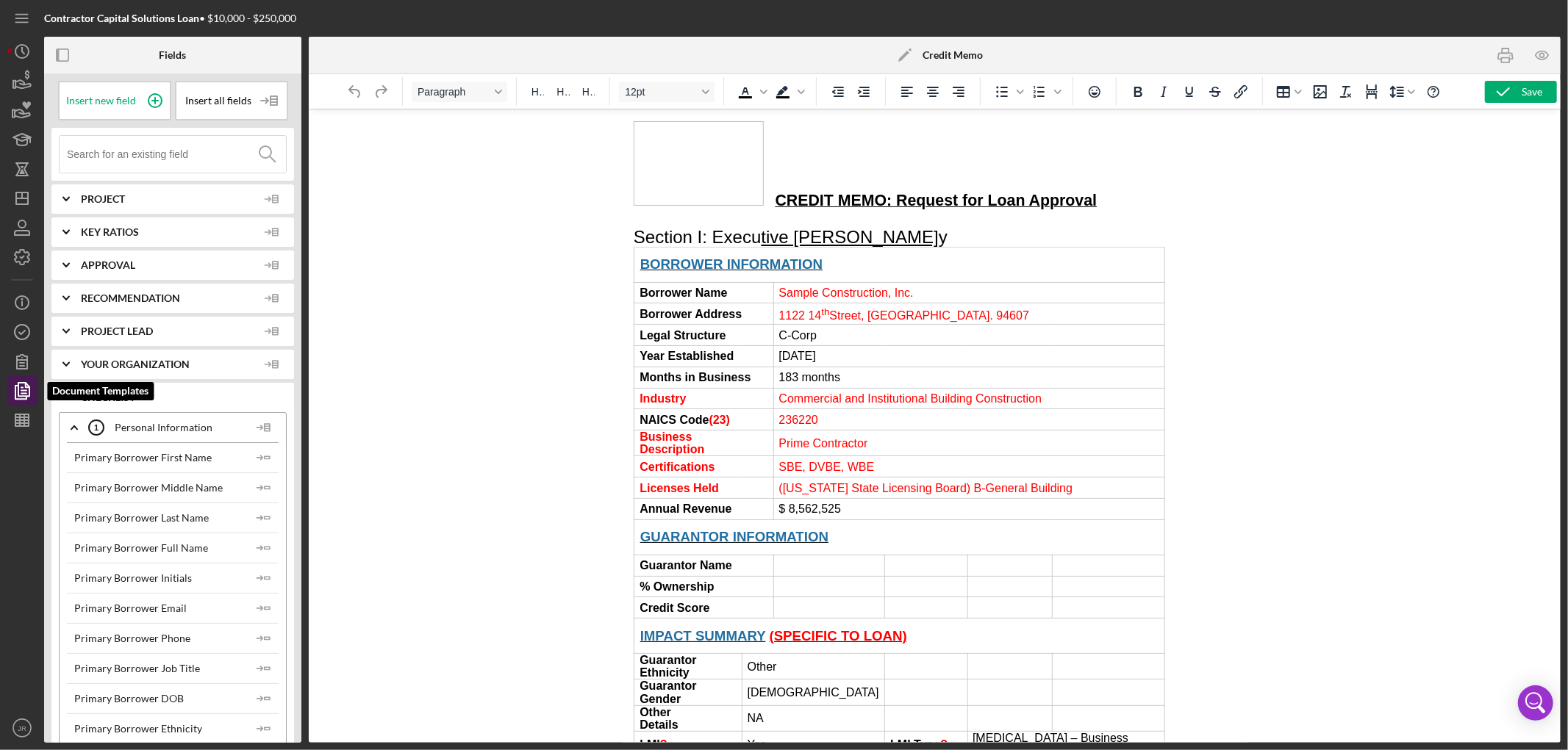
click at [22, 386] on icon "button" at bounding box center [21, 390] width 36 height 36
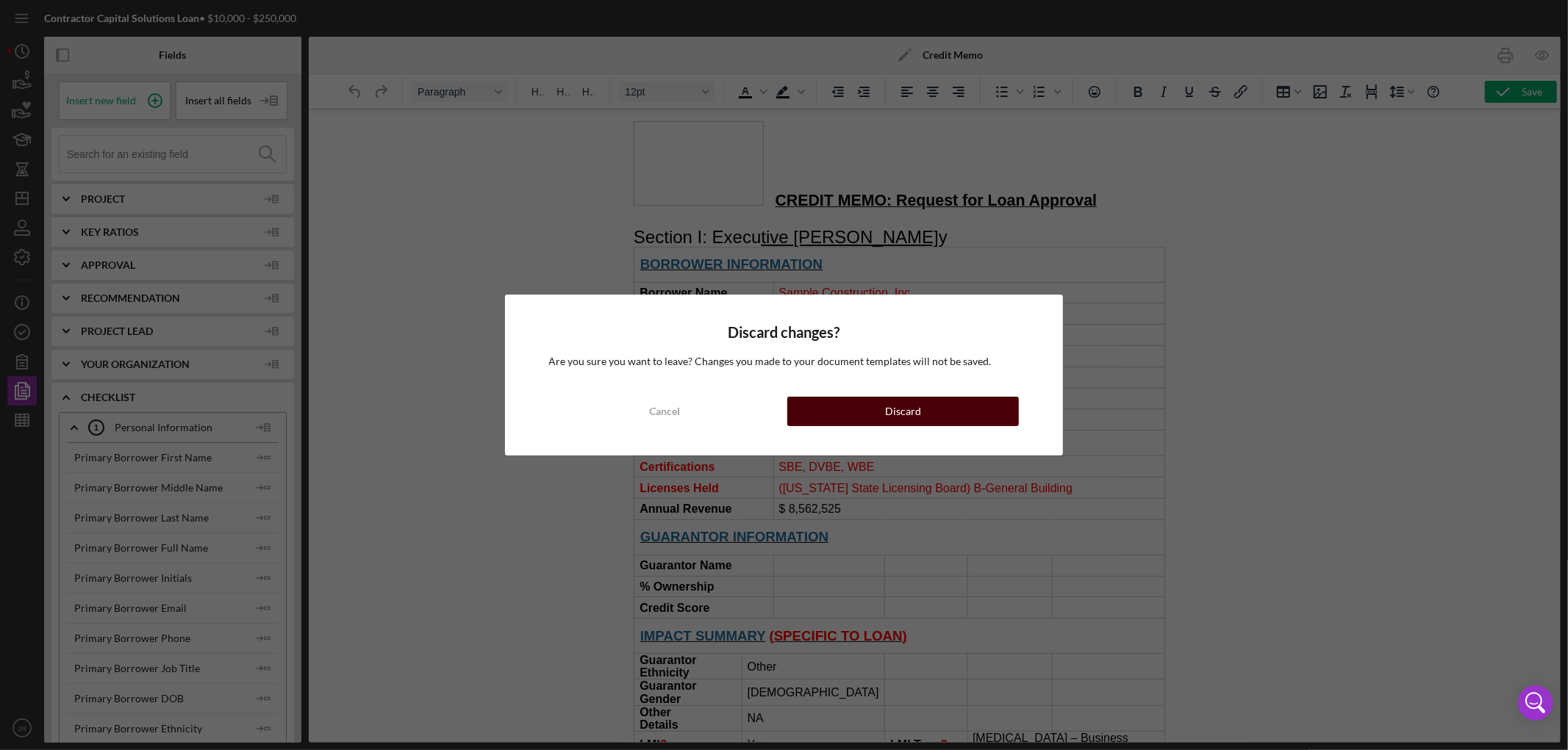
click at [851, 410] on button "Discard" at bounding box center [903, 411] width 231 height 29
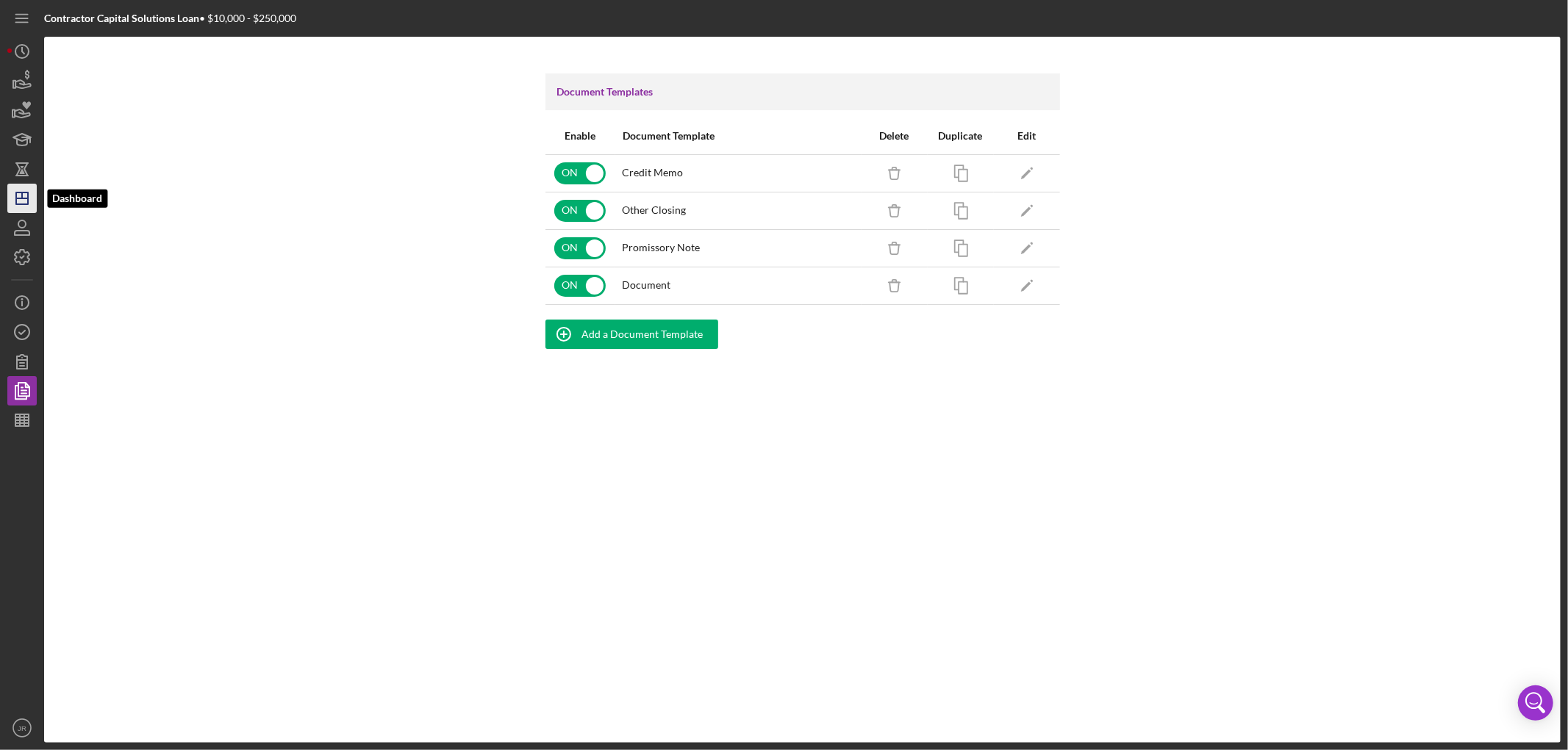
click at [16, 204] on polygon "button" at bounding box center [21, 198] width 12 height 12
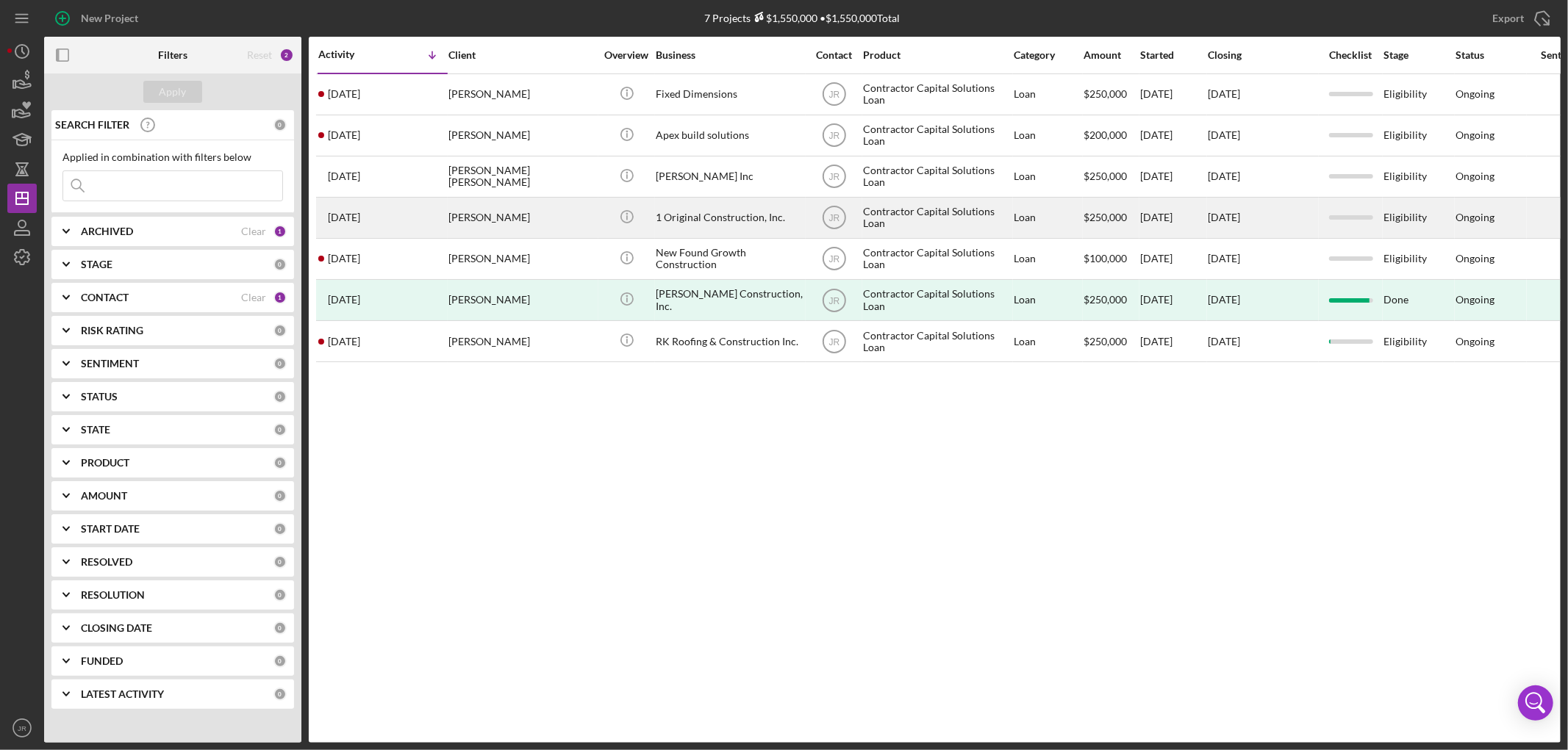
click at [701, 219] on div "1 Original Construction, Inc." at bounding box center [729, 218] width 147 height 39
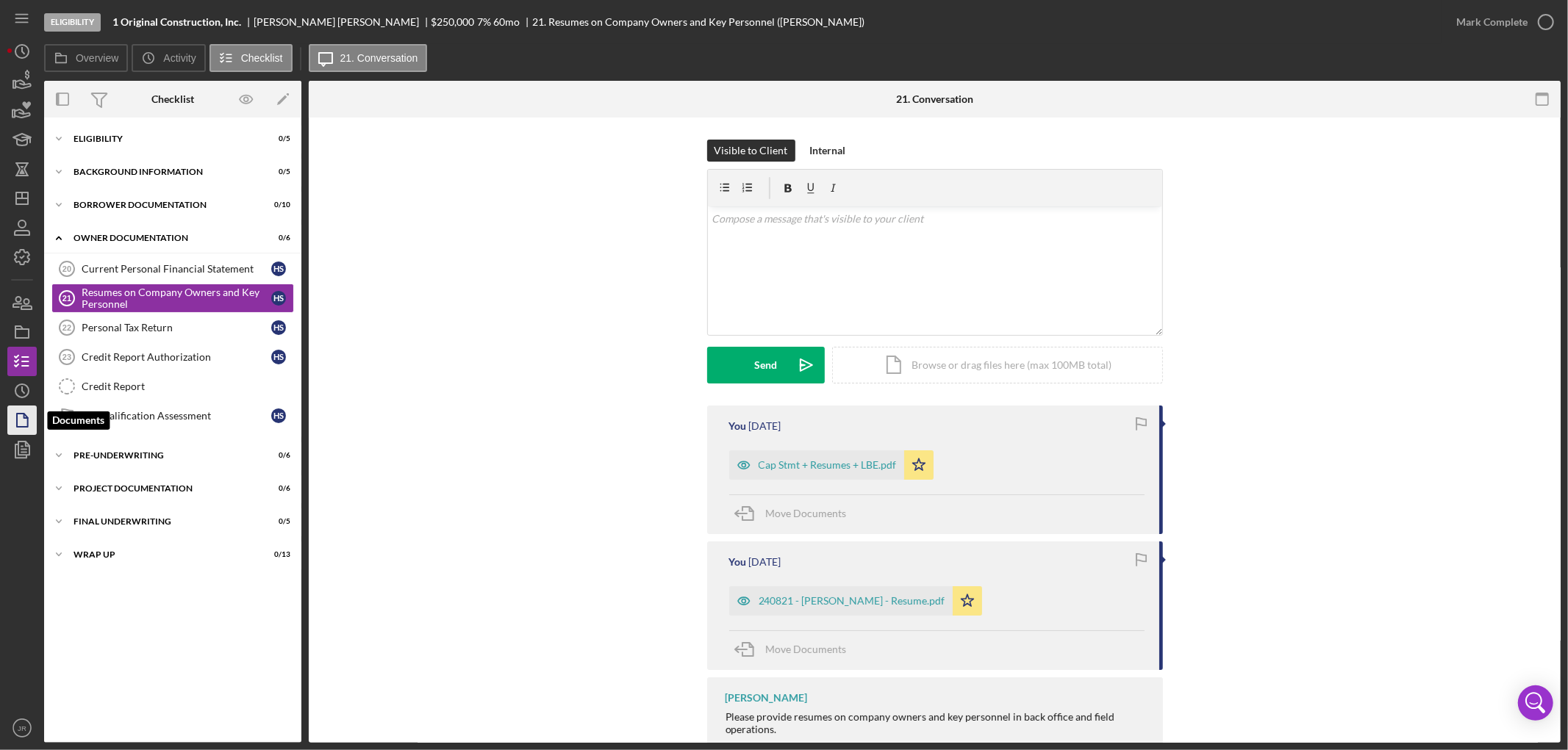
click at [17, 424] on polygon "button" at bounding box center [22, 420] width 11 height 13
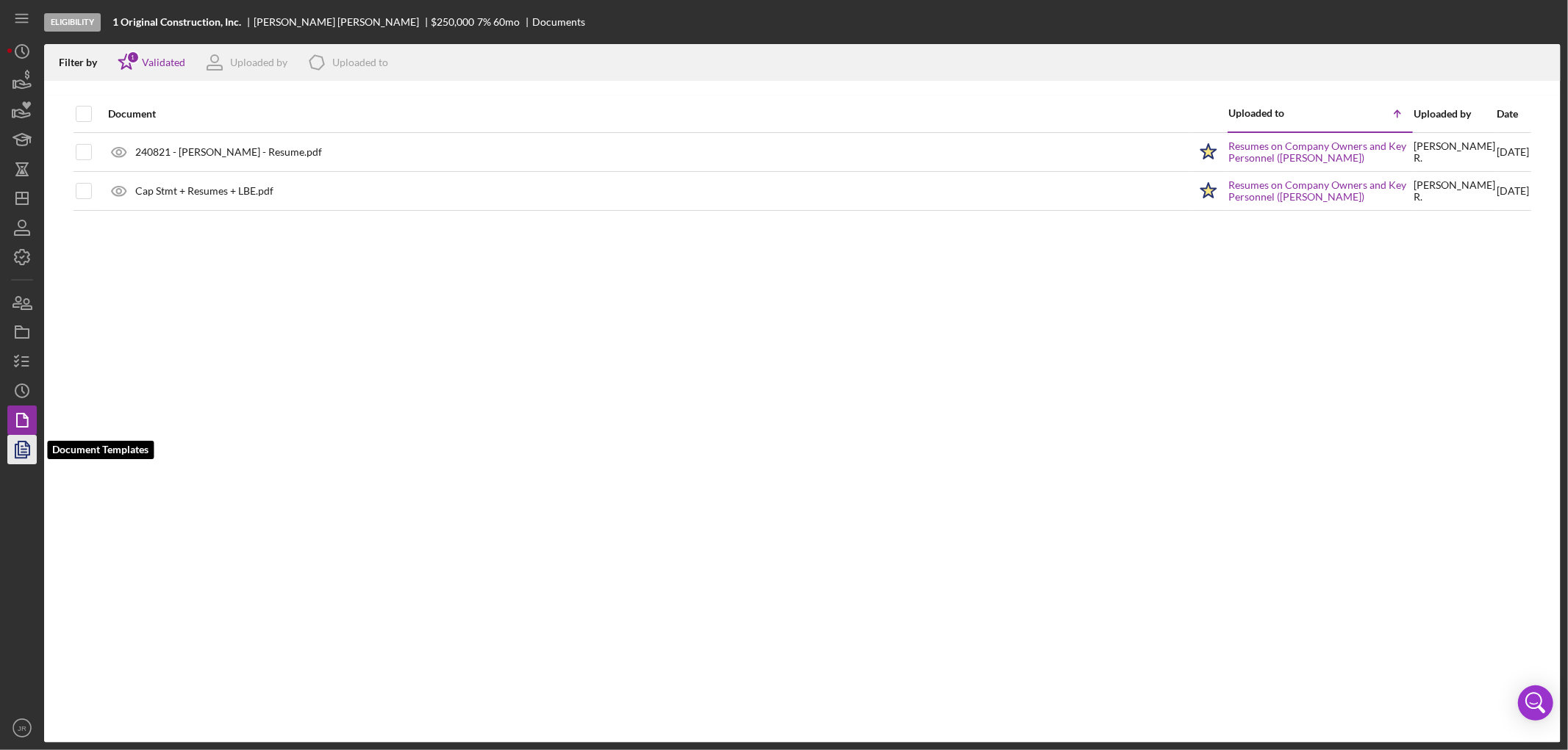
click at [15, 444] on polyline "button" at bounding box center [20, 450] width 11 height 13
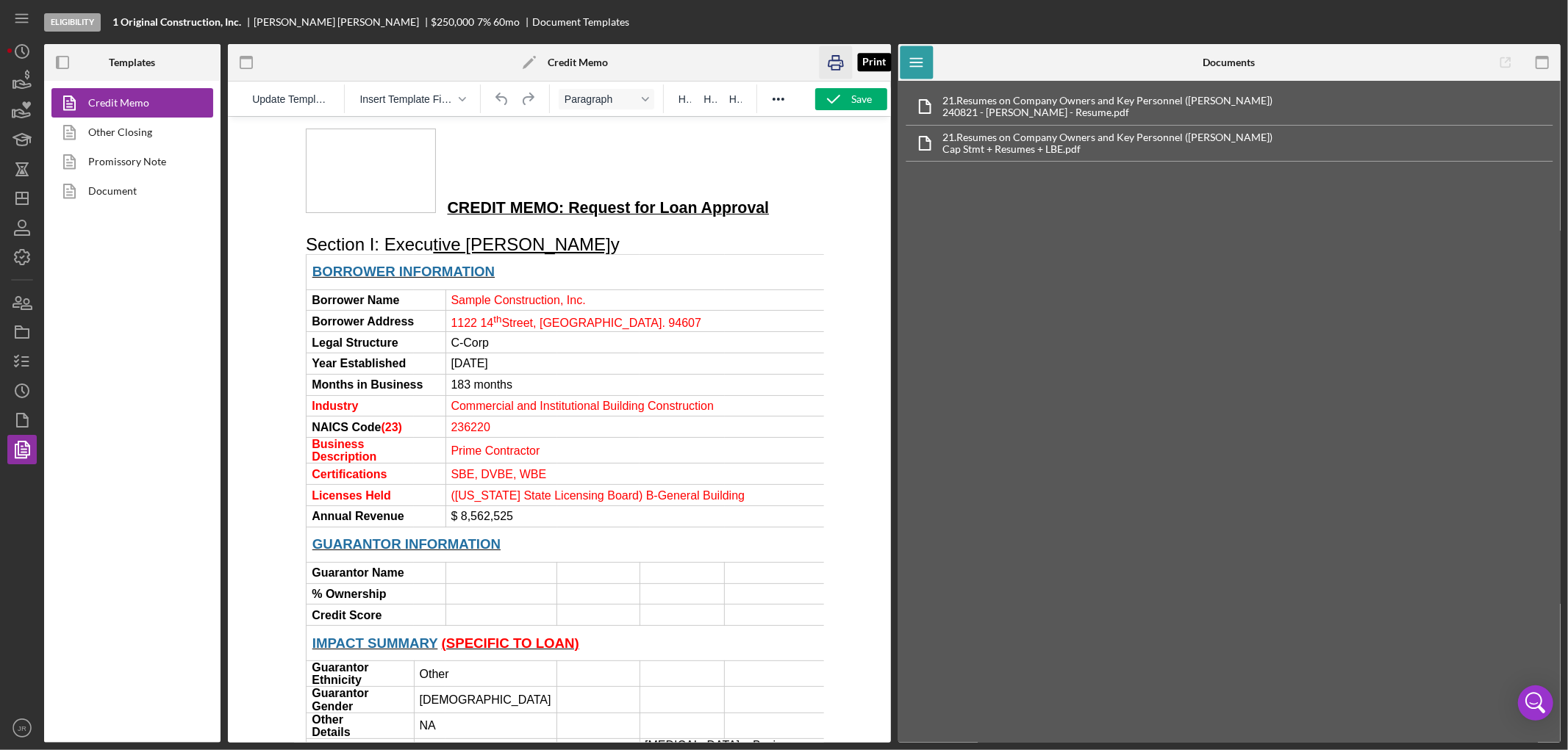
click at [829, 62] on icon "button" at bounding box center [835, 62] width 33 height 33
